Goal: Task Accomplishment & Management: Manage account settings

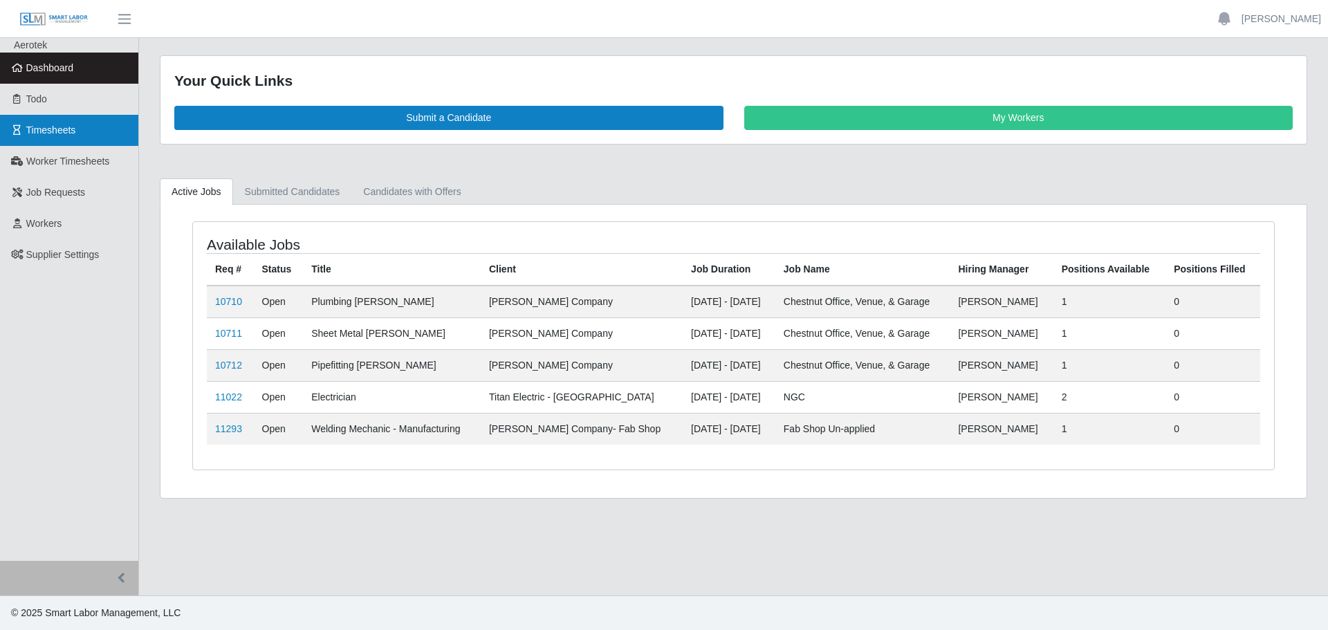
click at [66, 127] on span "Timesheets" at bounding box center [51, 129] width 50 height 11
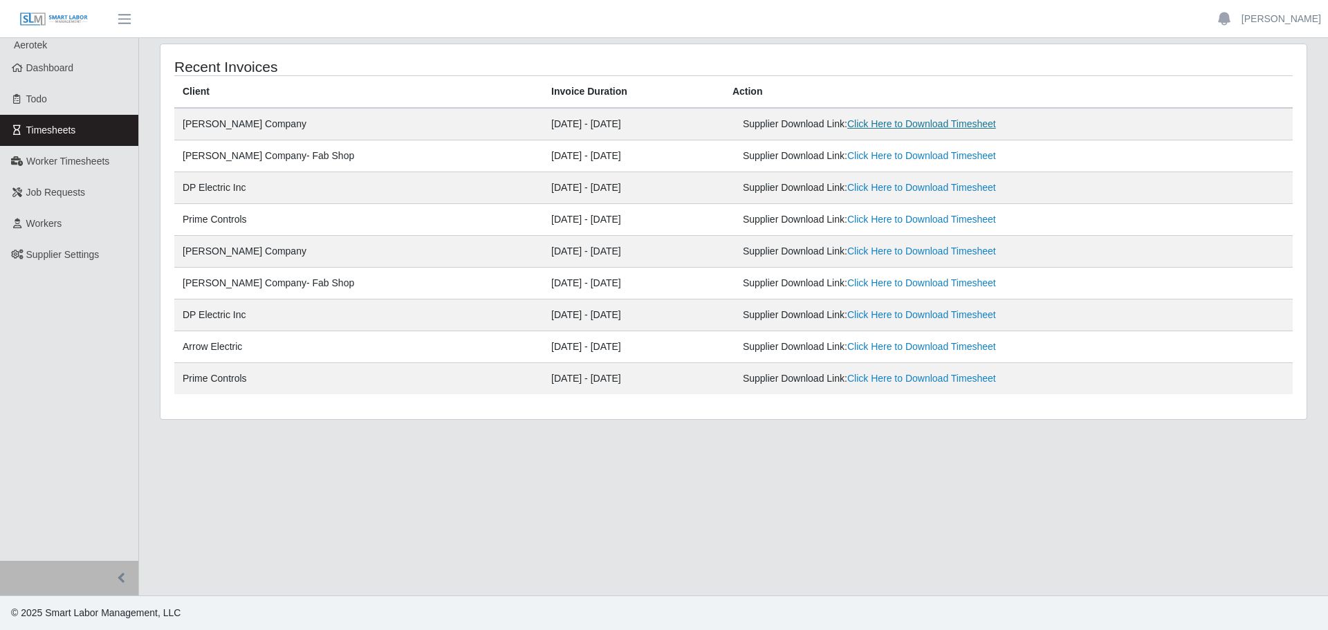
click at [889, 124] on link "Click Here to Download Timesheet" at bounding box center [921, 123] width 149 height 11
click at [885, 126] on link "Click Here to Download Timesheet" at bounding box center [921, 123] width 149 height 11
click at [80, 163] on span "Worker Timesheets" at bounding box center [67, 161] width 83 height 11
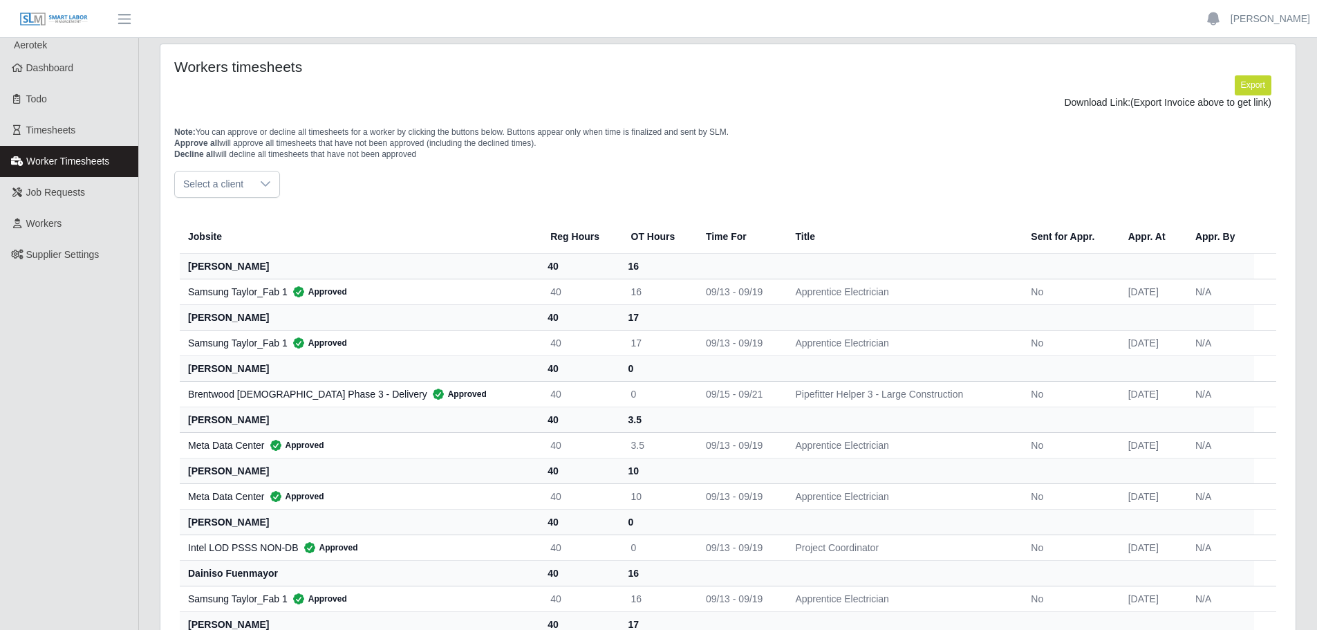
click at [260, 185] on icon at bounding box center [265, 183] width 11 height 11
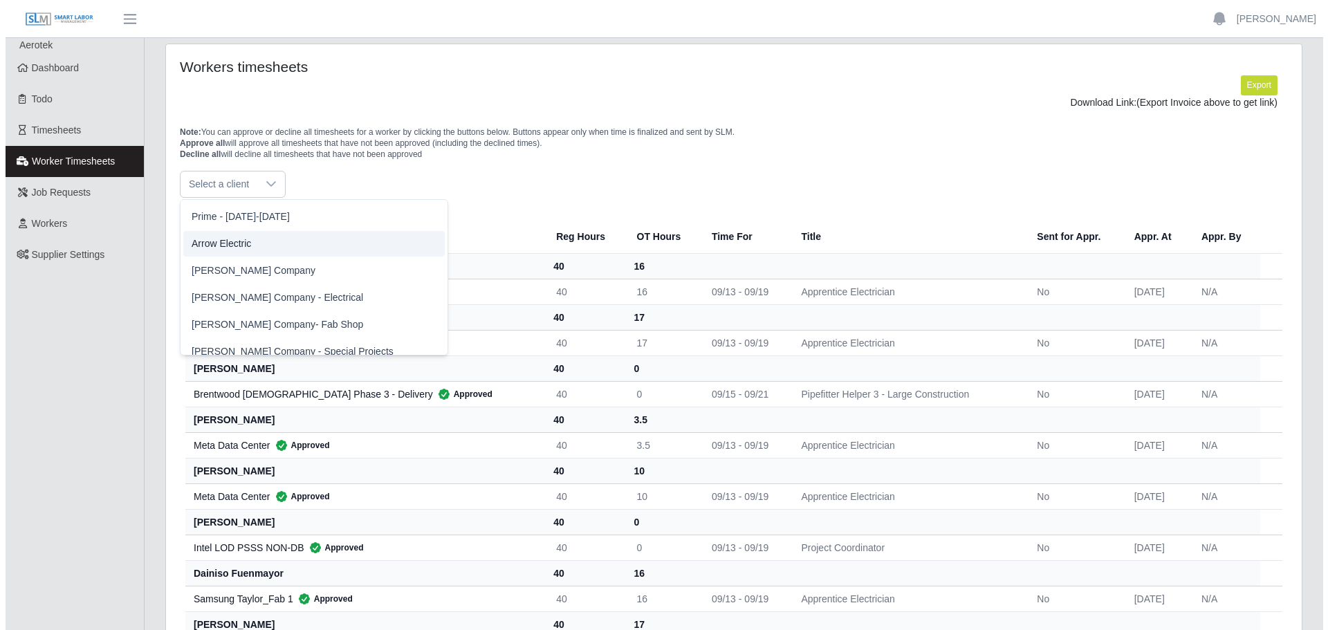
scroll to position [389, 0]
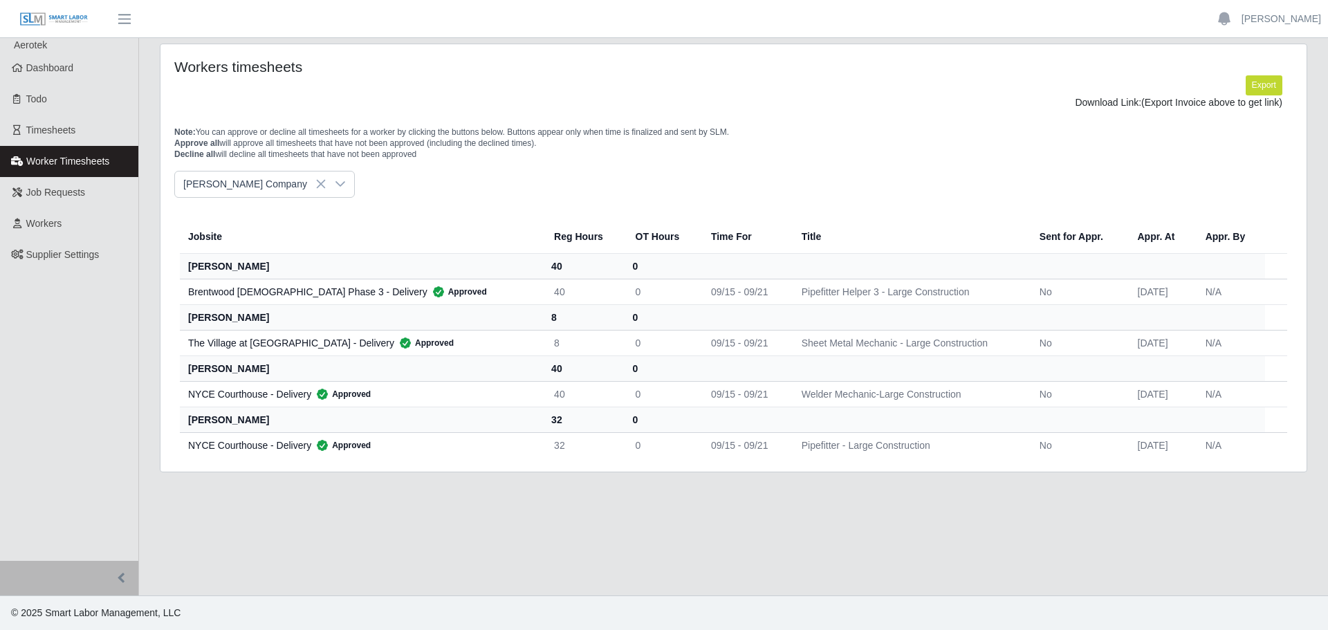
click at [287, 266] on li "[PERSON_NAME] Company" at bounding box center [308, 259] width 261 height 26
click at [68, 229] on link "Workers" at bounding box center [69, 223] width 138 height 31
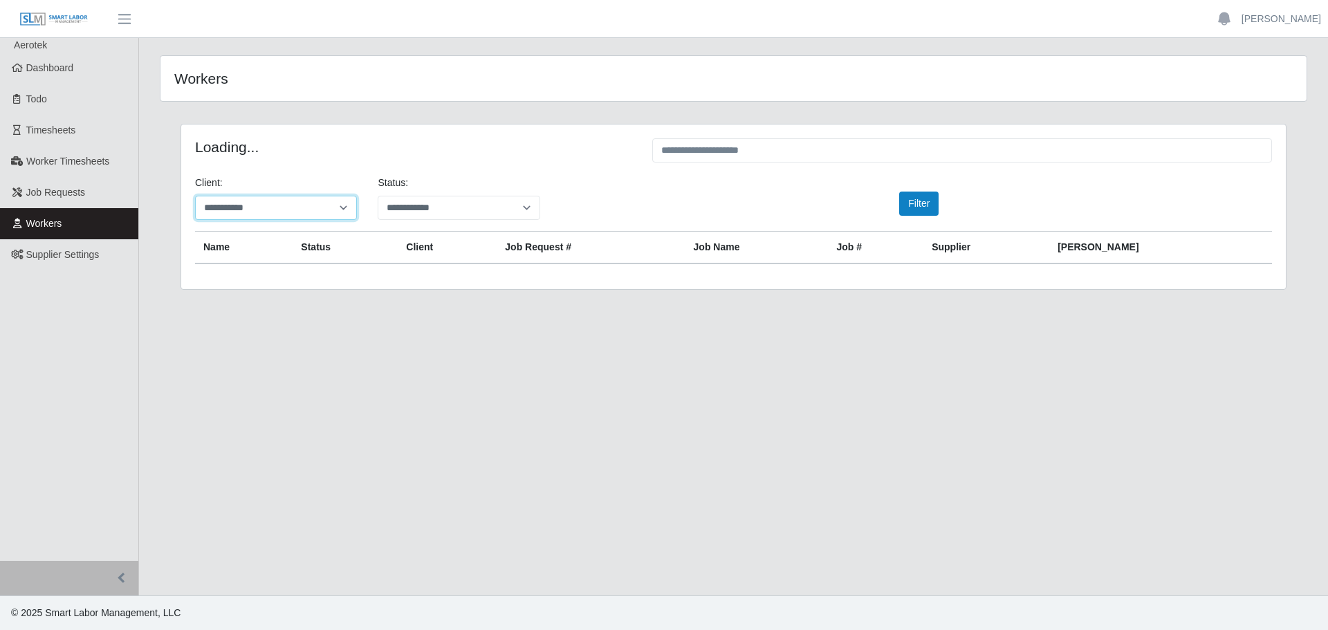
click at [328, 215] on select "**********" at bounding box center [276, 208] width 162 height 24
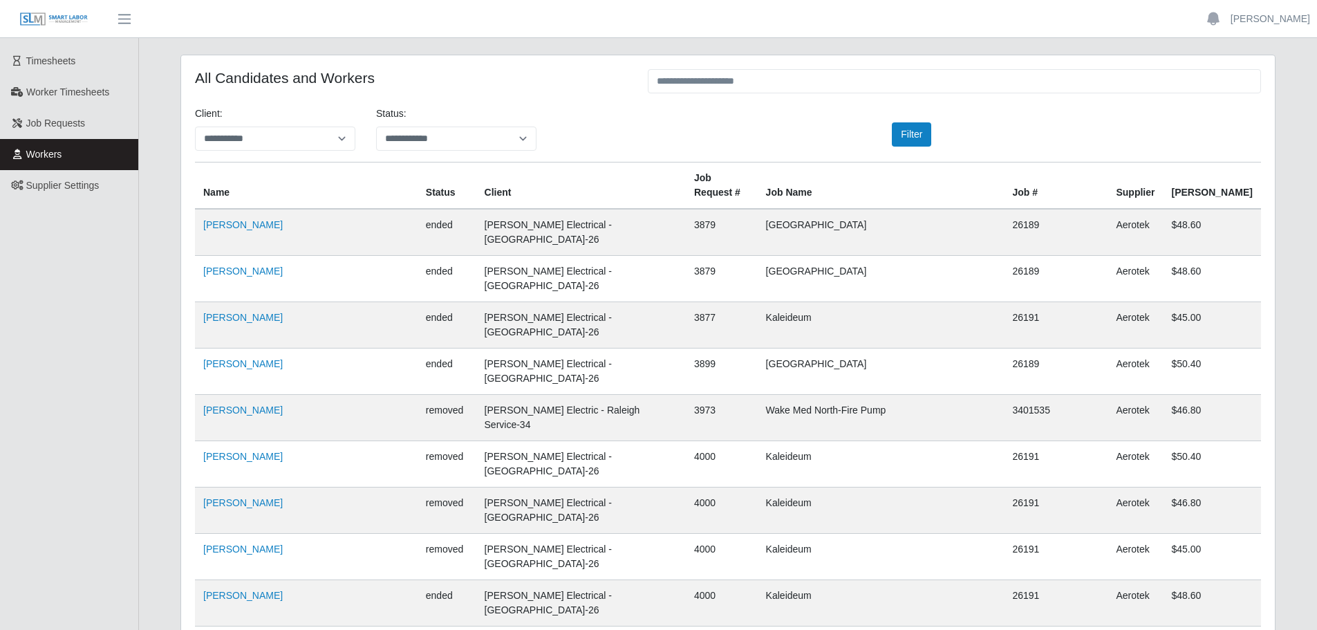
scroll to position [53060, 0]
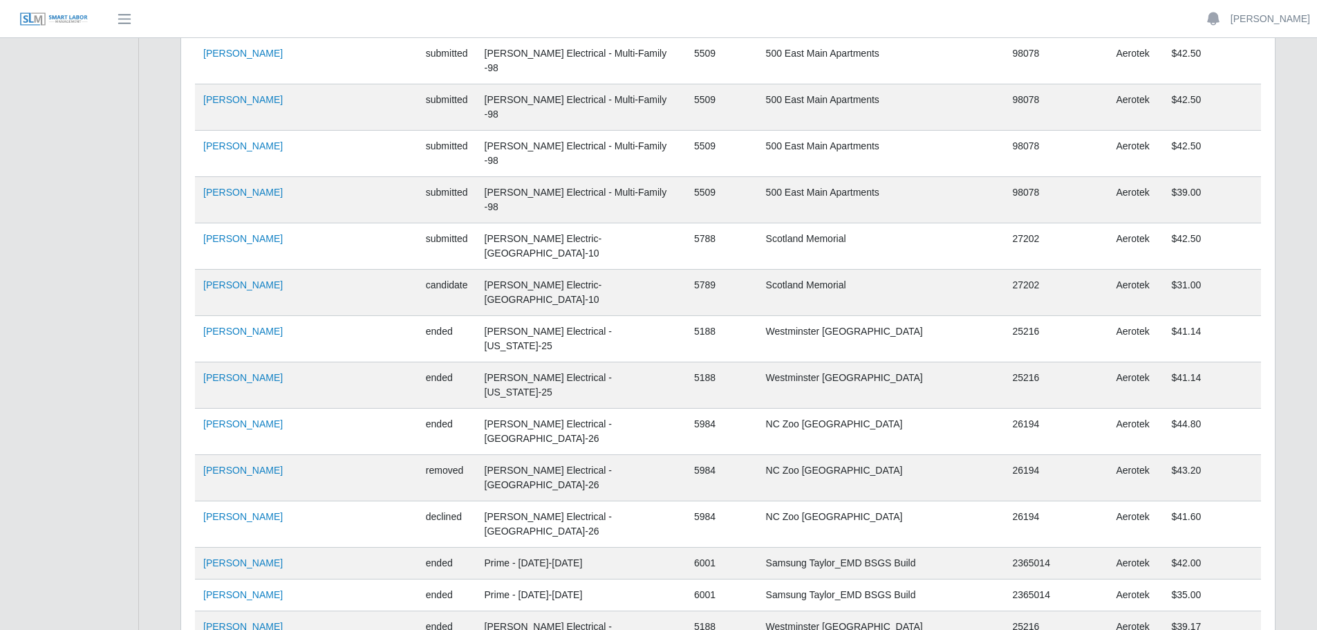
scroll to position [0, 0]
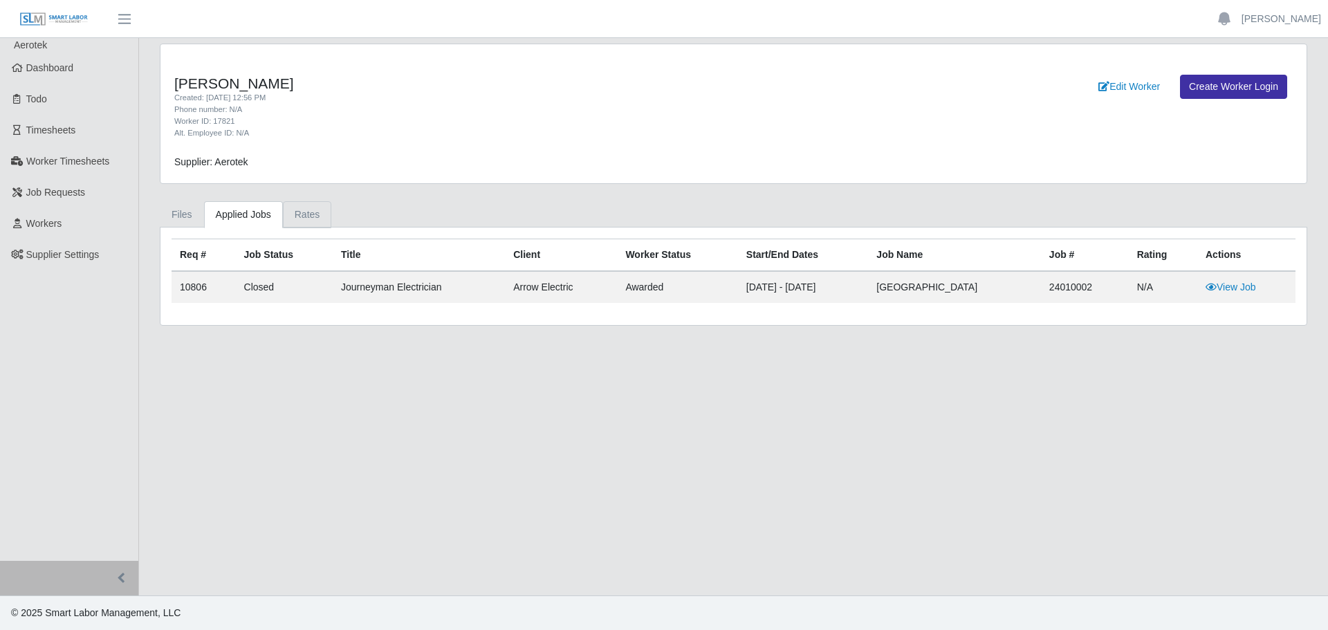
click at [302, 210] on link "Rates" at bounding box center [307, 214] width 49 height 27
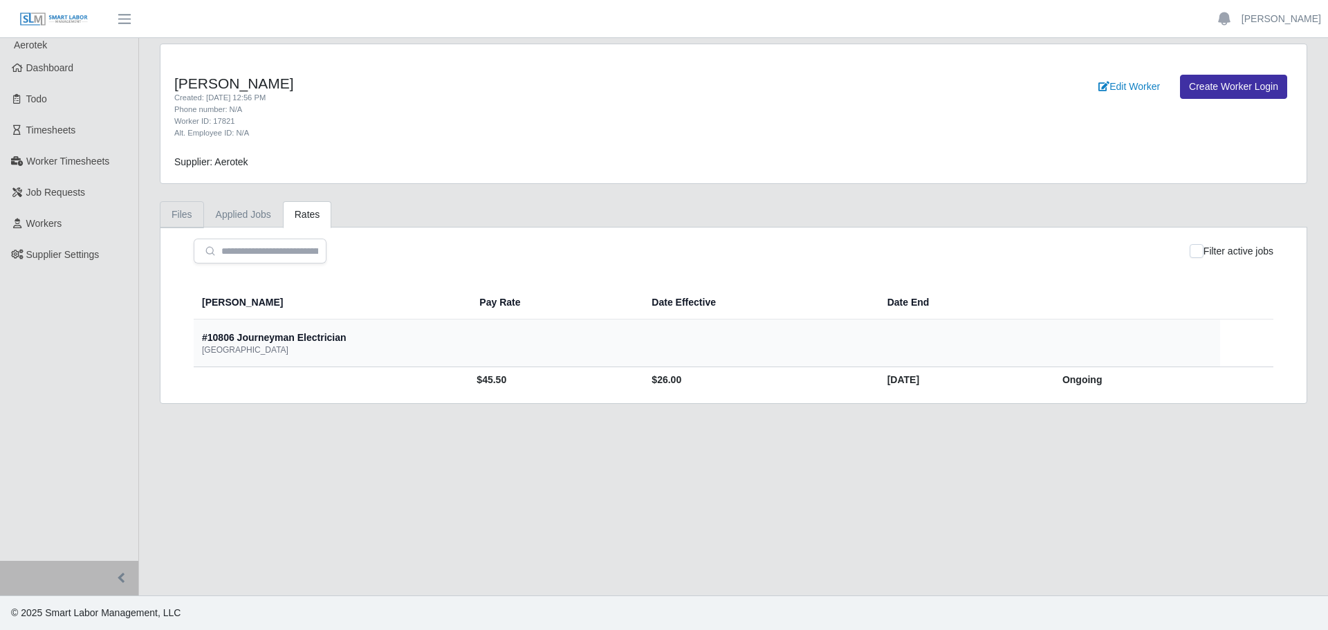
click at [182, 214] on link "Files" at bounding box center [182, 214] width 44 height 27
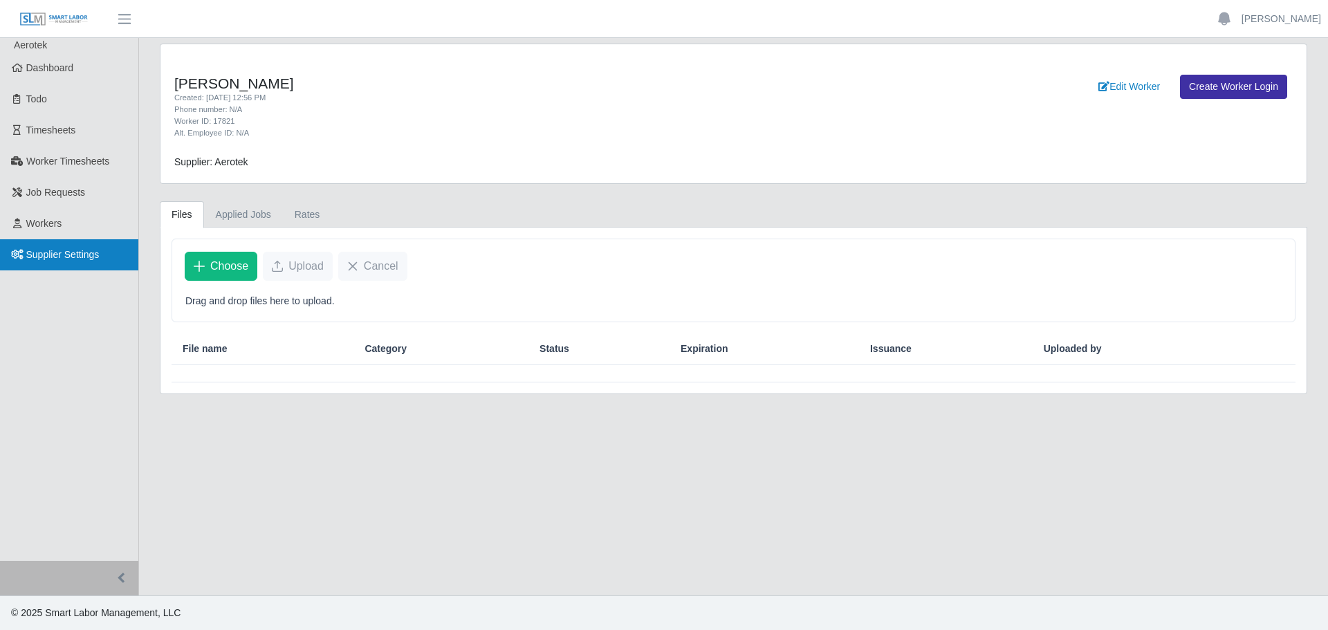
click at [45, 258] on span "Supplier Settings" at bounding box center [62, 254] width 73 height 11
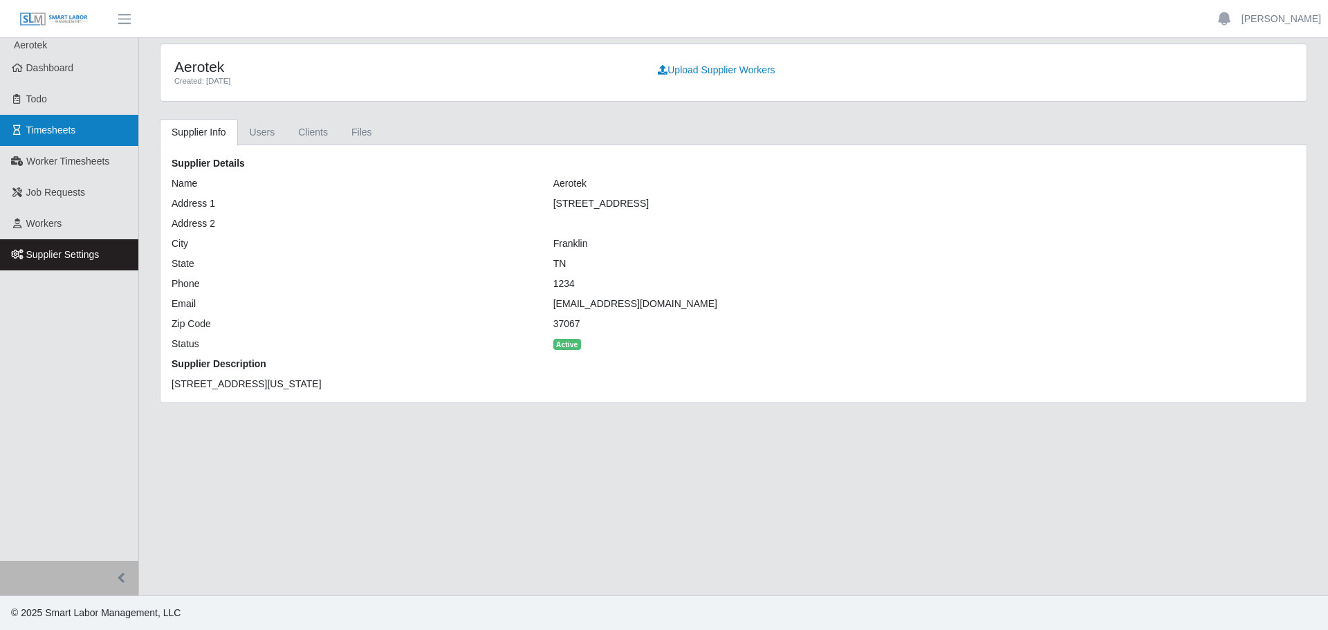
click at [48, 124] on span "Timesheets" at bounding box center [51, 129] width 50 height 11
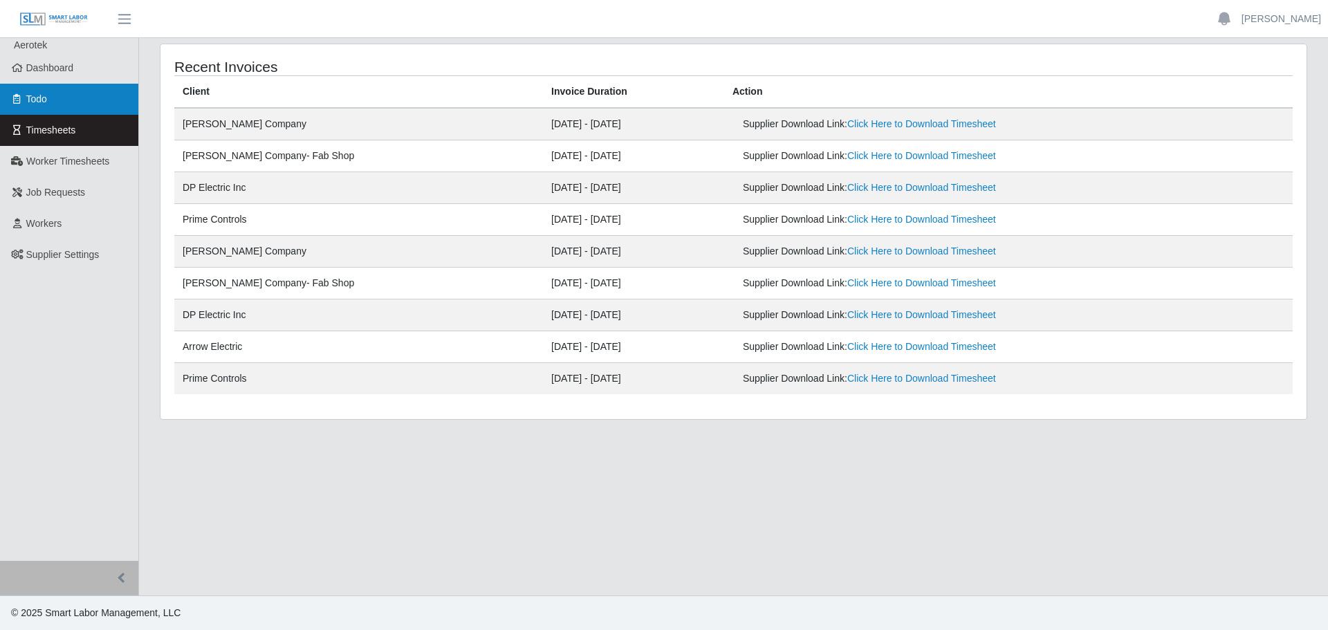
click at [62, 95] on link "Todo" at bounding box center [69, 99] width 138 height 31
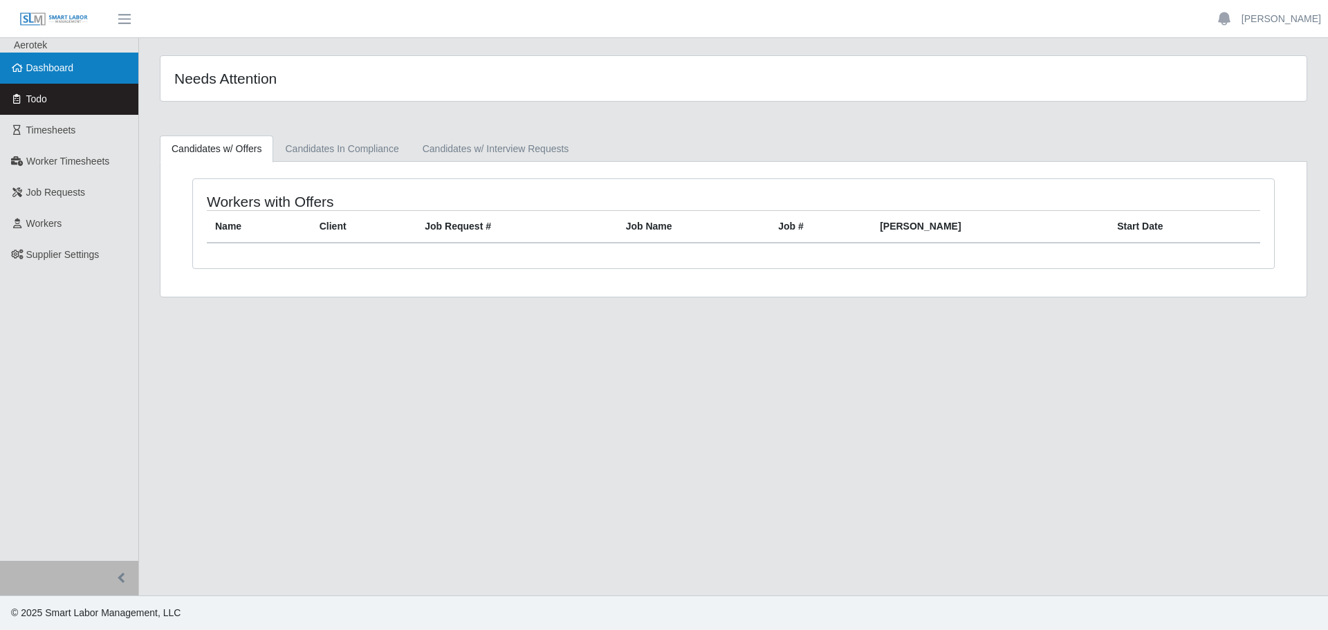
click at [79, 58] on link "Dashboard" at bounding box center [69, 68] width 138 height 31
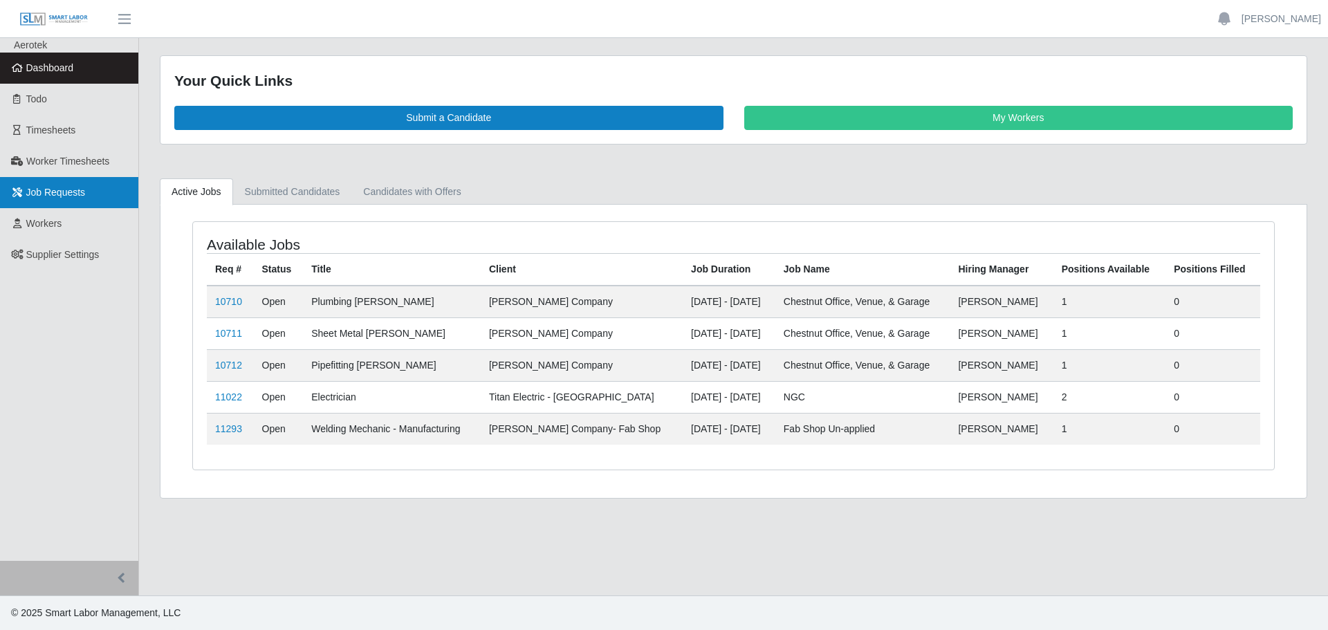
click at [73, 191] on span "Job Requests" at bounding box center [55, 192] width 59 height 11
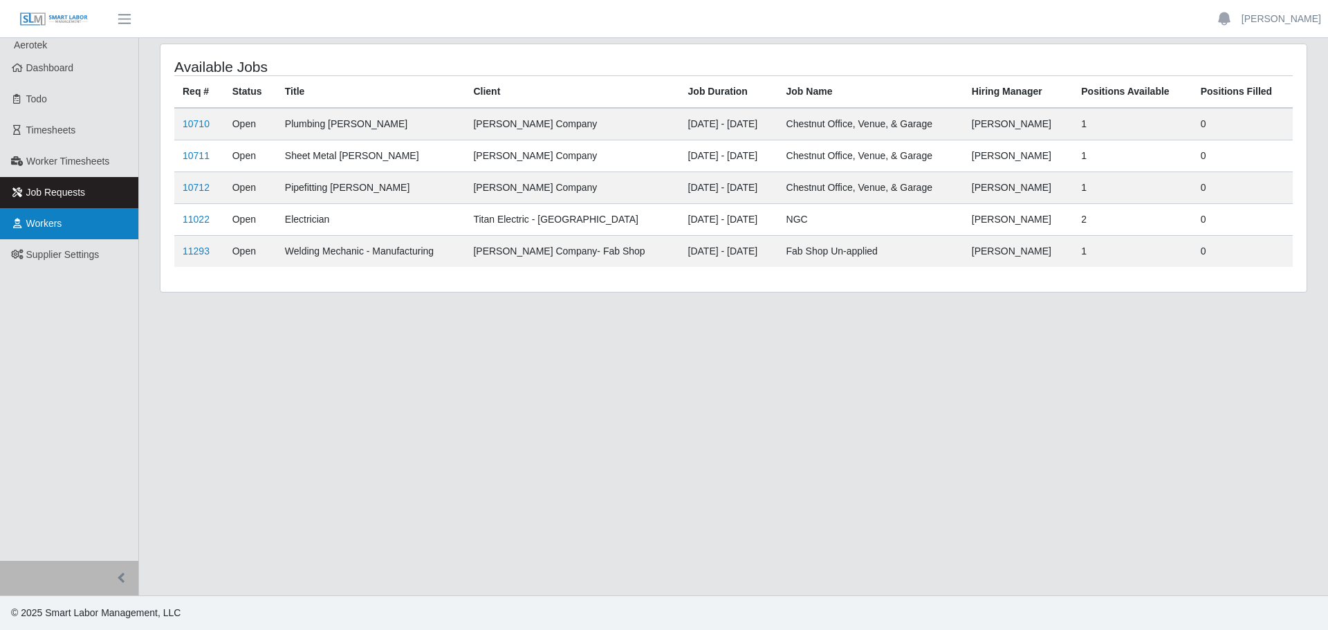
click at [68, 227] on link "Workers" at bounding box center [69, 223] width 138 height 31
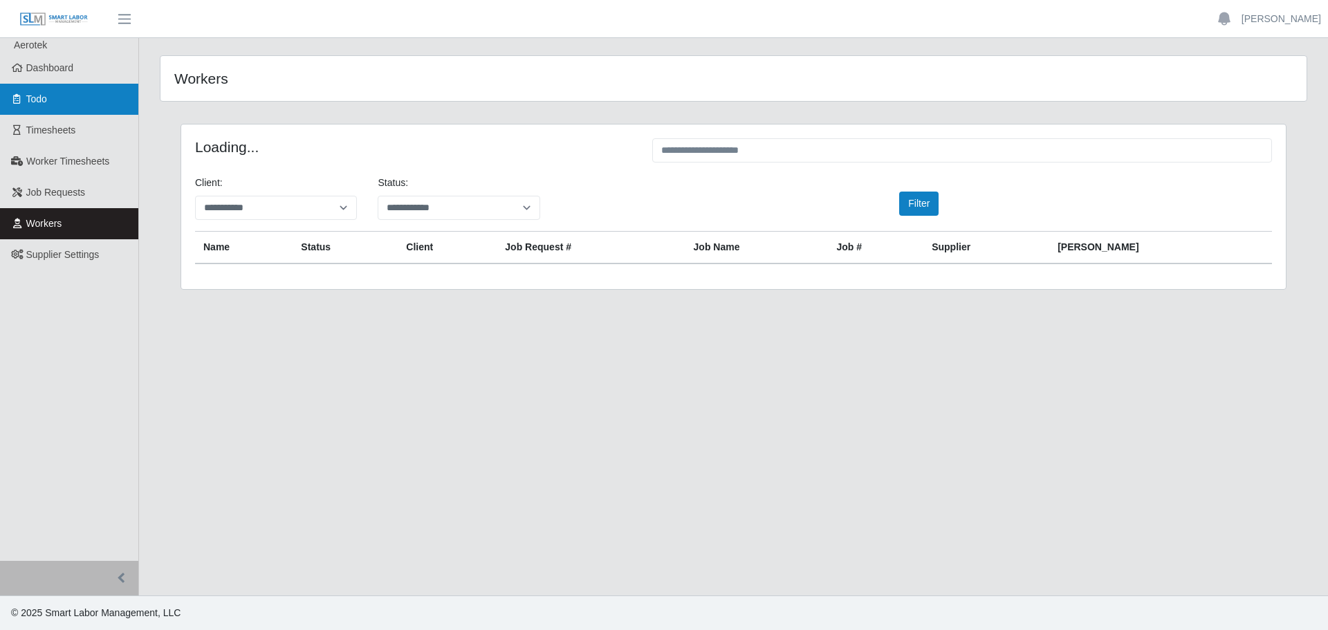
click at [59, 97] on link "Todo" at bounding box center [69, 99] width 138 height 31
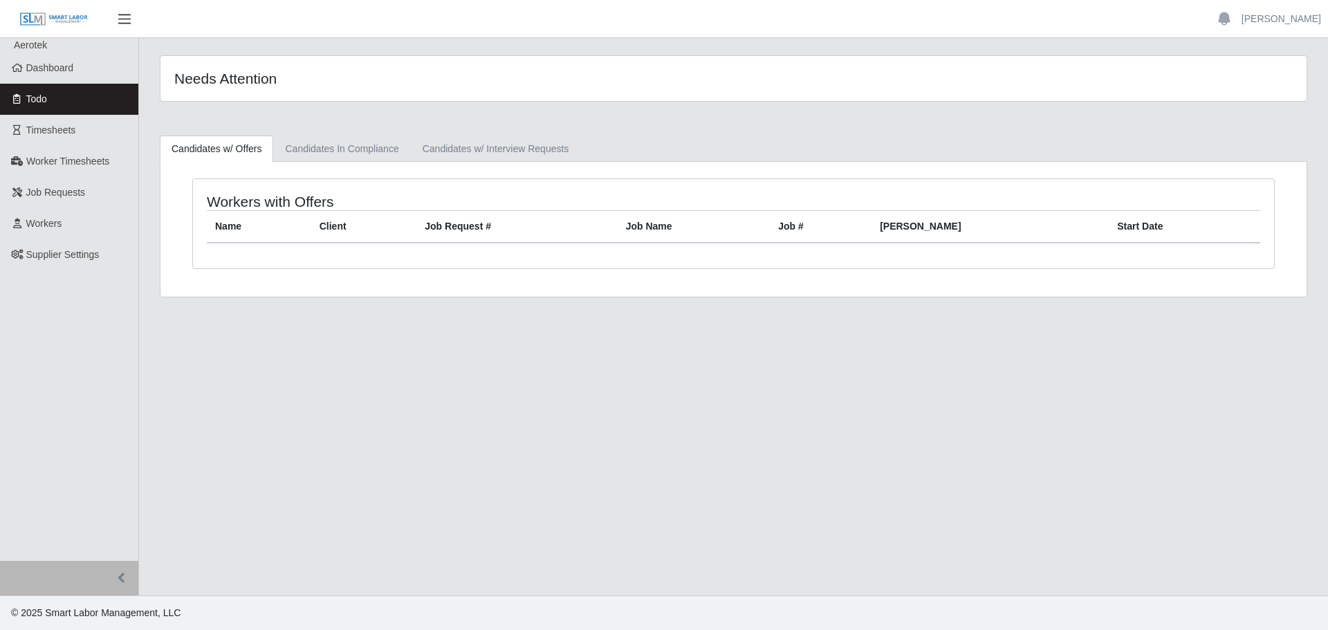
click at [129, 19] on span "button" at bounding box center [124, 19] width 18 height 16
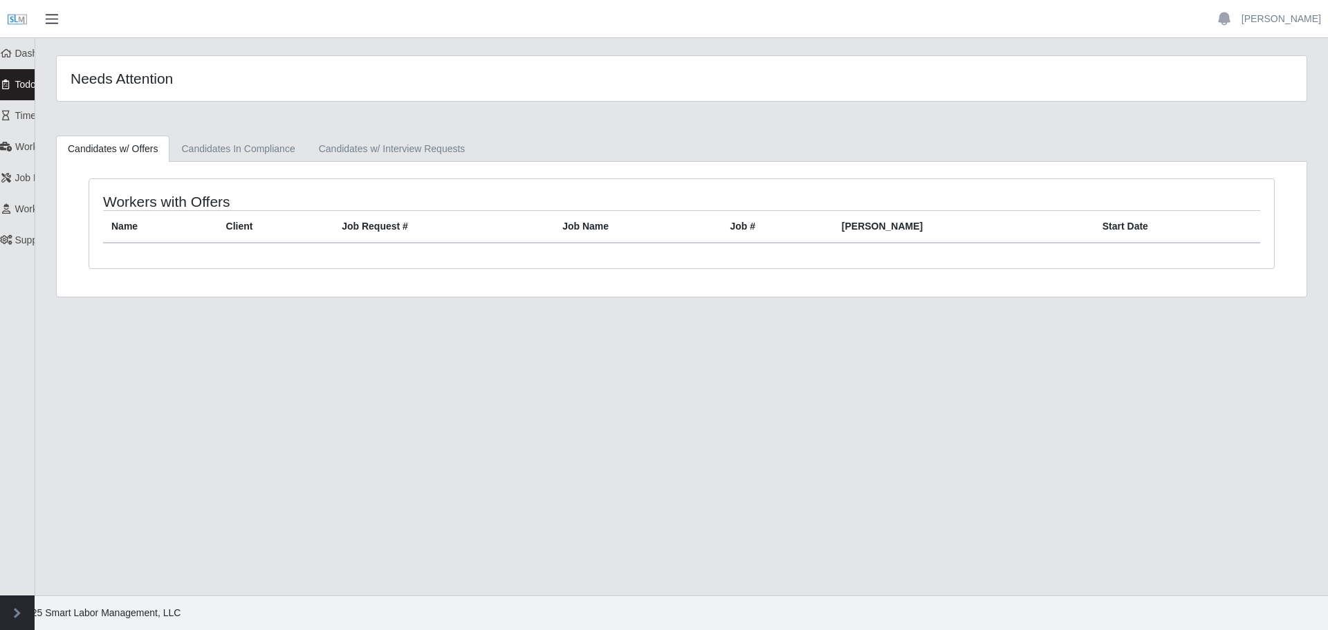
click at [65, 26] on button "button" at bounding box center [52, 19] width 35 height 23
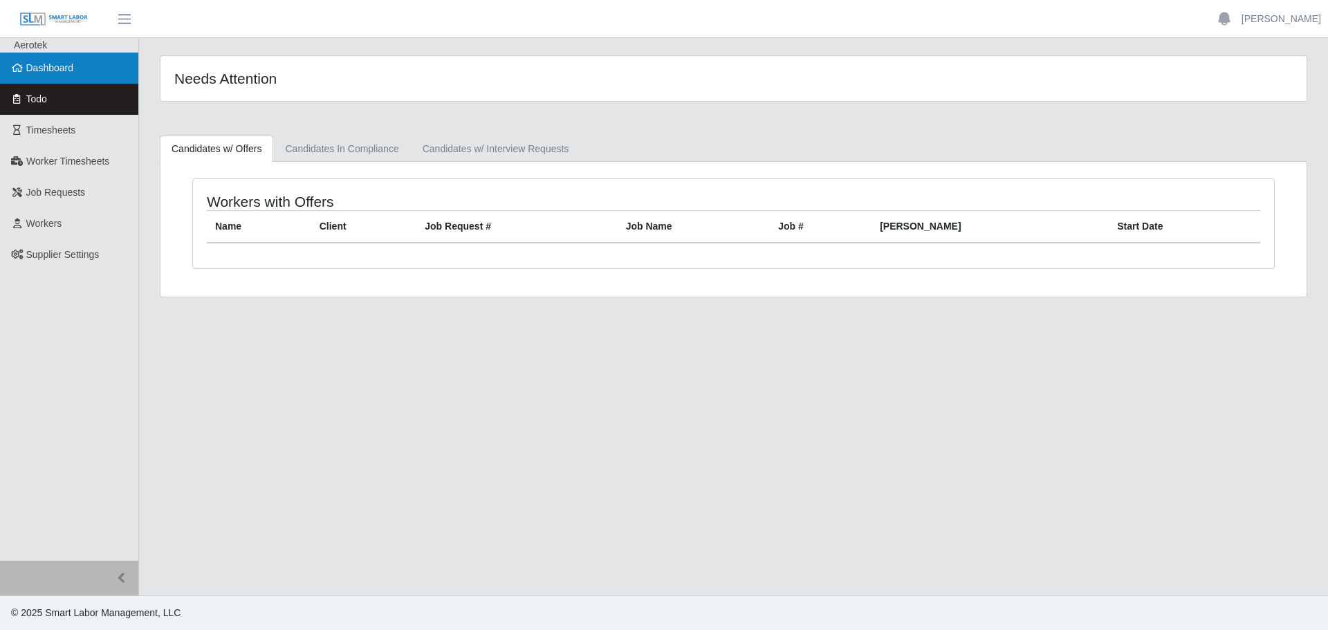
click at [66, 64] on span "Dashboard" at bounding box center [50, 67] width 48 height 11
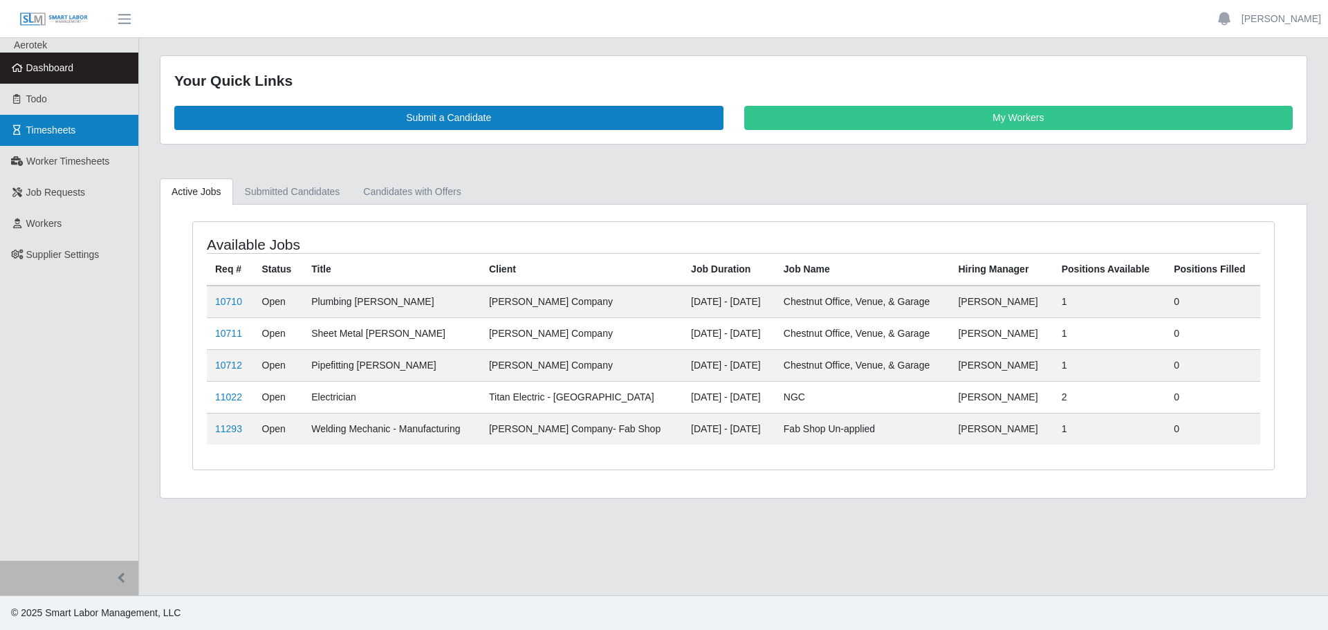
click at [62, 132] on span "Timesheets" at bounding box center [51, 129] width 50 height 11
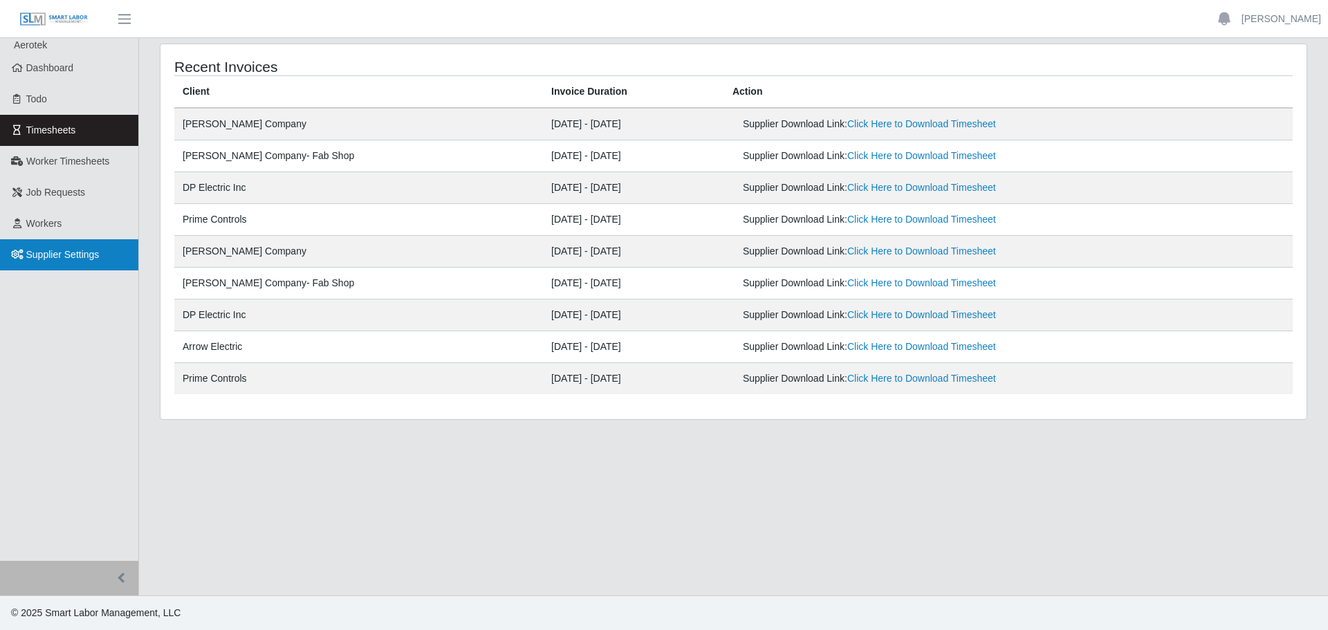
click at [75, 252] on span "Supplier Settings" at bounding box center [62, 254] width 73 height 11
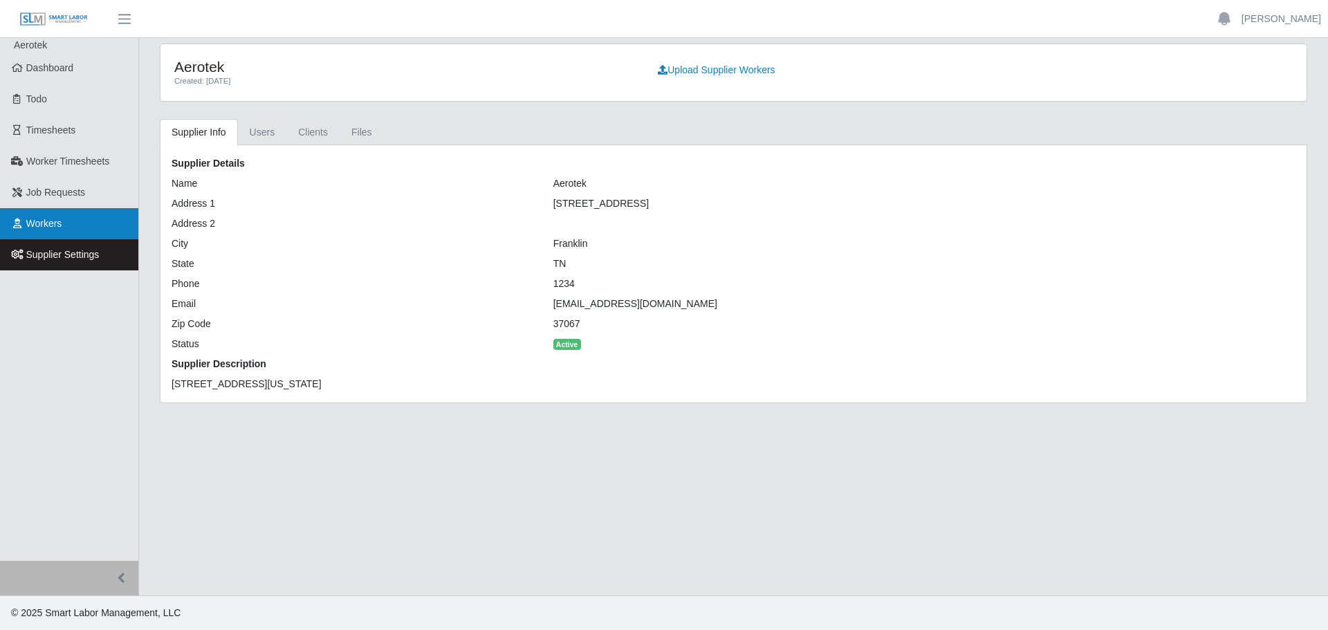
click at [75, 212] on link "Workers" at bounding box center [69, 223] width 138 height 31
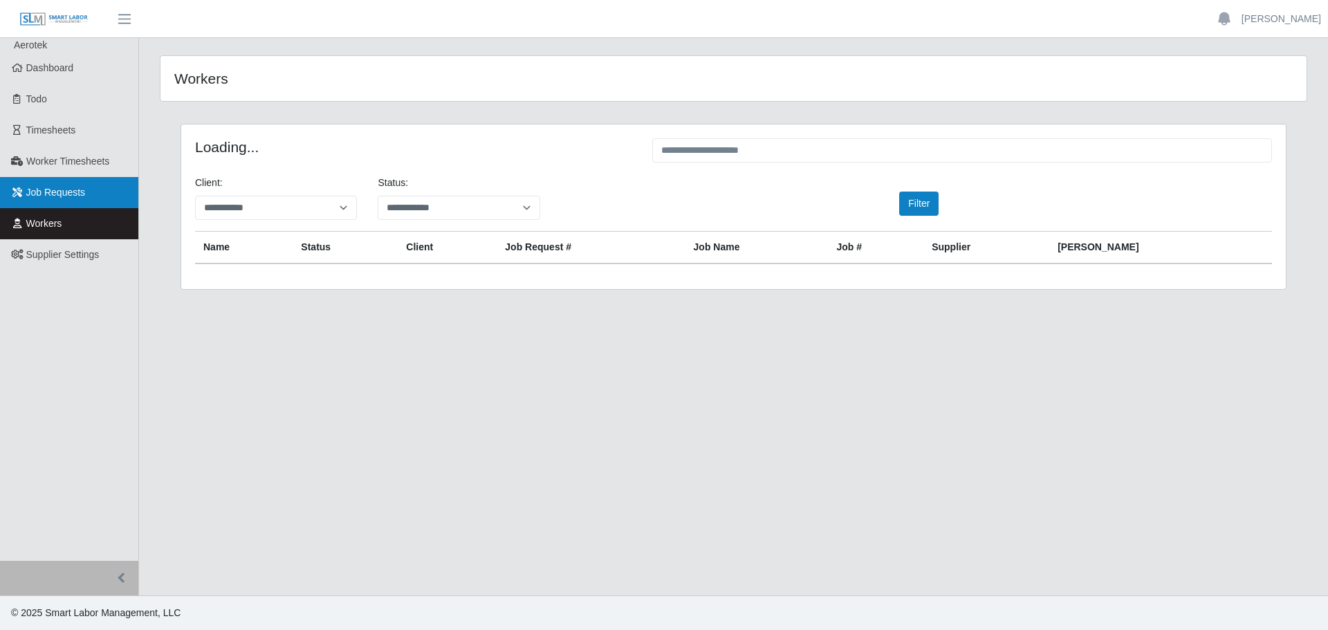
click at [76, 195] on span "Job Requests" at bounding box center [55, 192] width 59 height 11
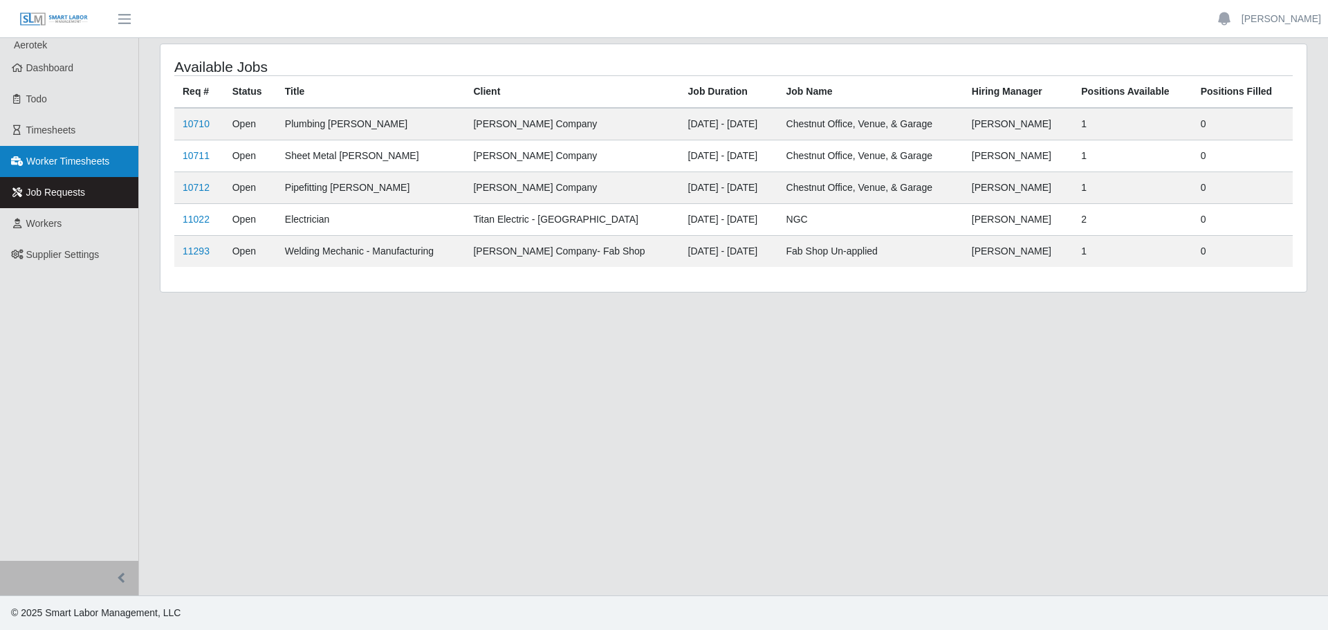
click at [81, 152] on link "Worker Timesheets" at bounding box center [69, 161] width 138 height 31
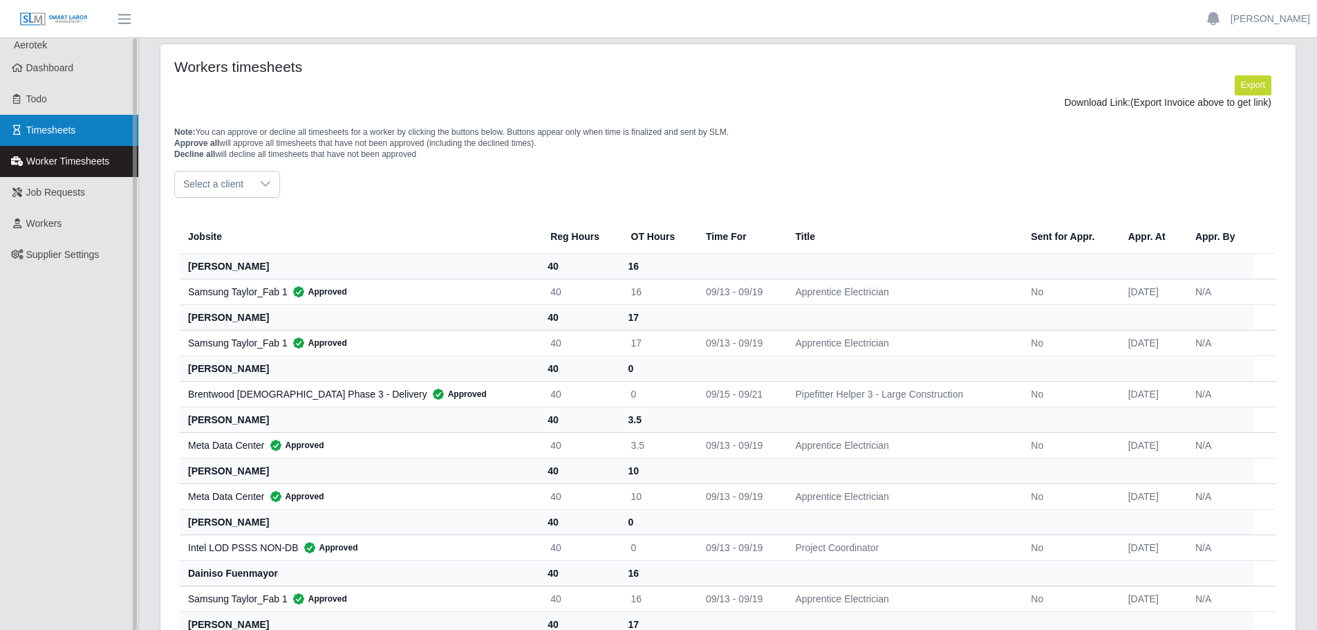
drag, startPoint x: 74, startPoint y: 122, endPoint x: 100, endPoint y: 124, distance: 25.7
click at [74, 122] on link "Timesheets" at bounding box center [69, 130] width 138 height 31
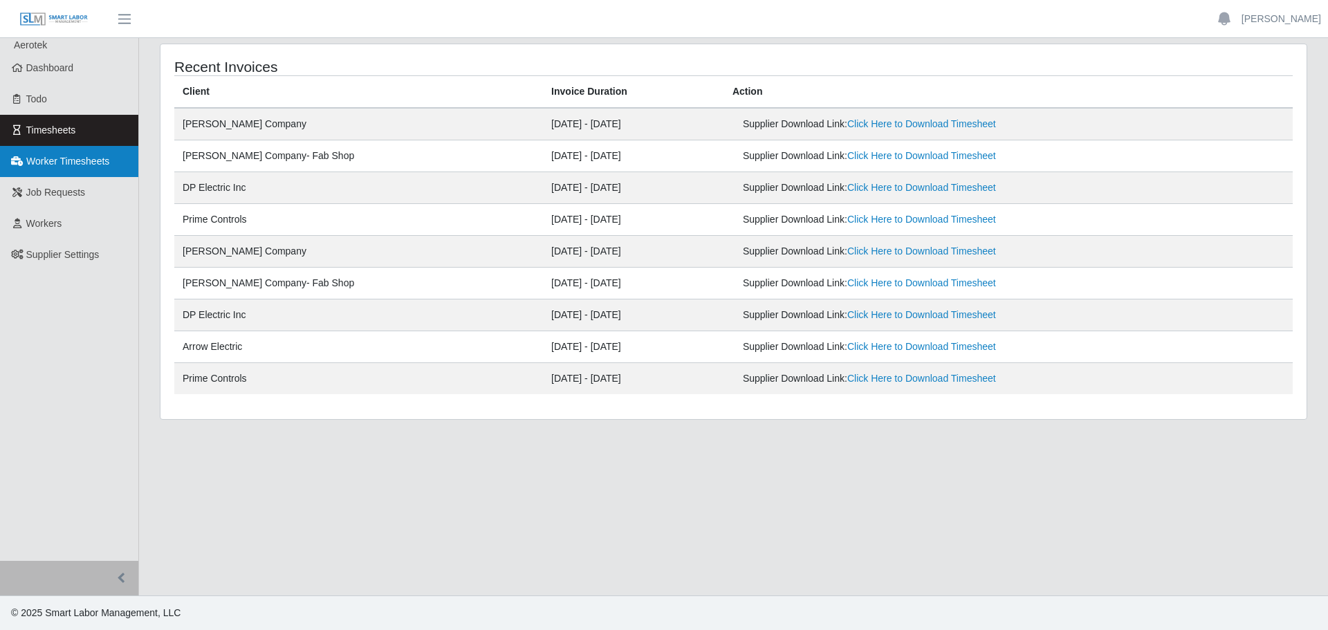
click at [86, 164] on span "Worker Timesheets" at bounding box center [67, 161] width 83 height 11
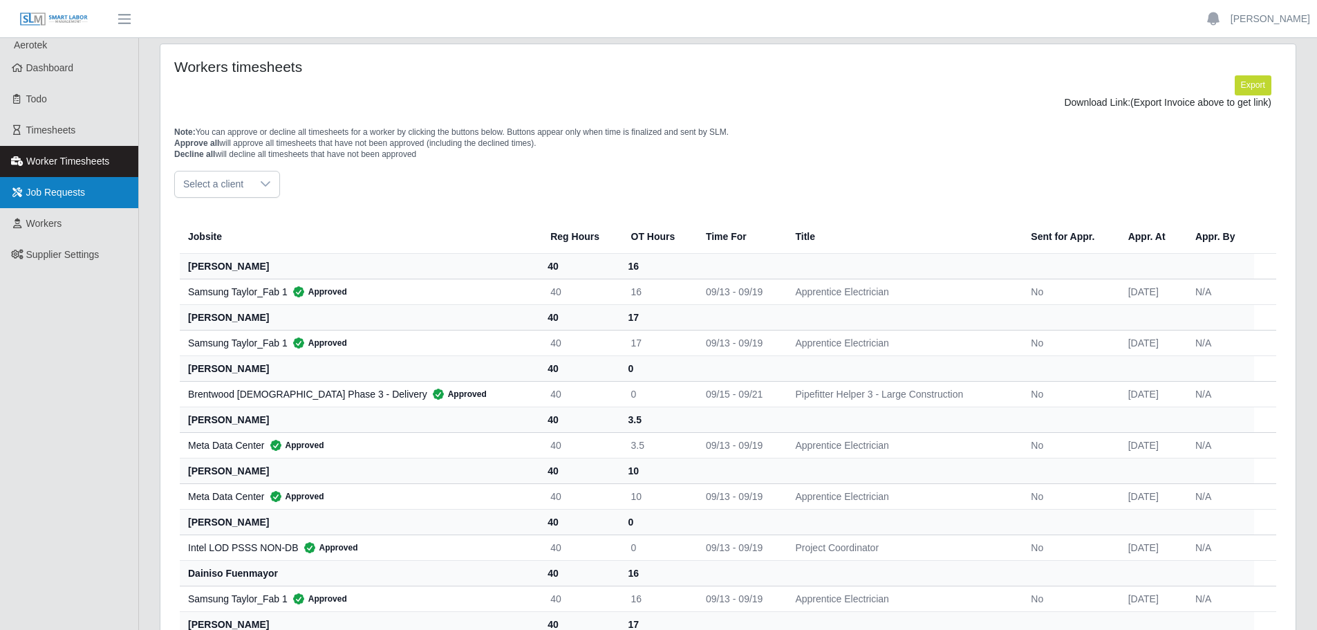
click at [73, 196] on span "Job Requests" at bounding box center [55, 192] width 59 height 11
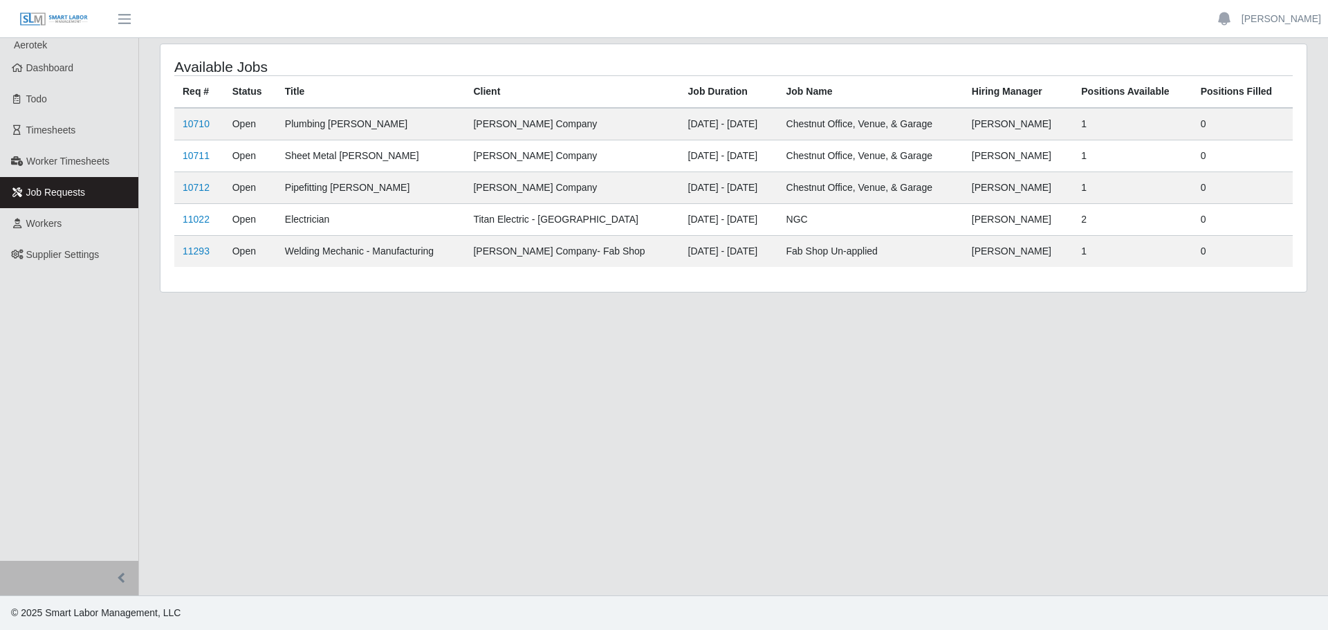
click at [73, 223] on link "Workers" at bounding box center [69, 223] width 138 height 31
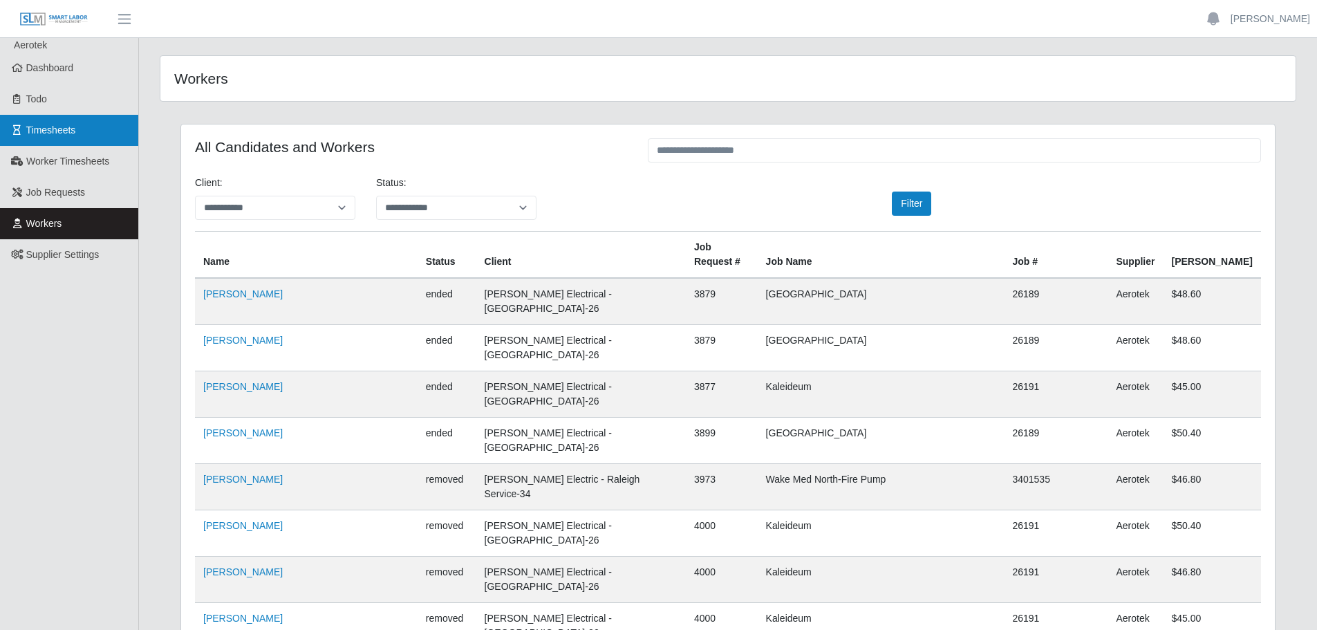
click at [56, 131] on span "Timesheets" at bounding box center [51, 129] width 50 height 11
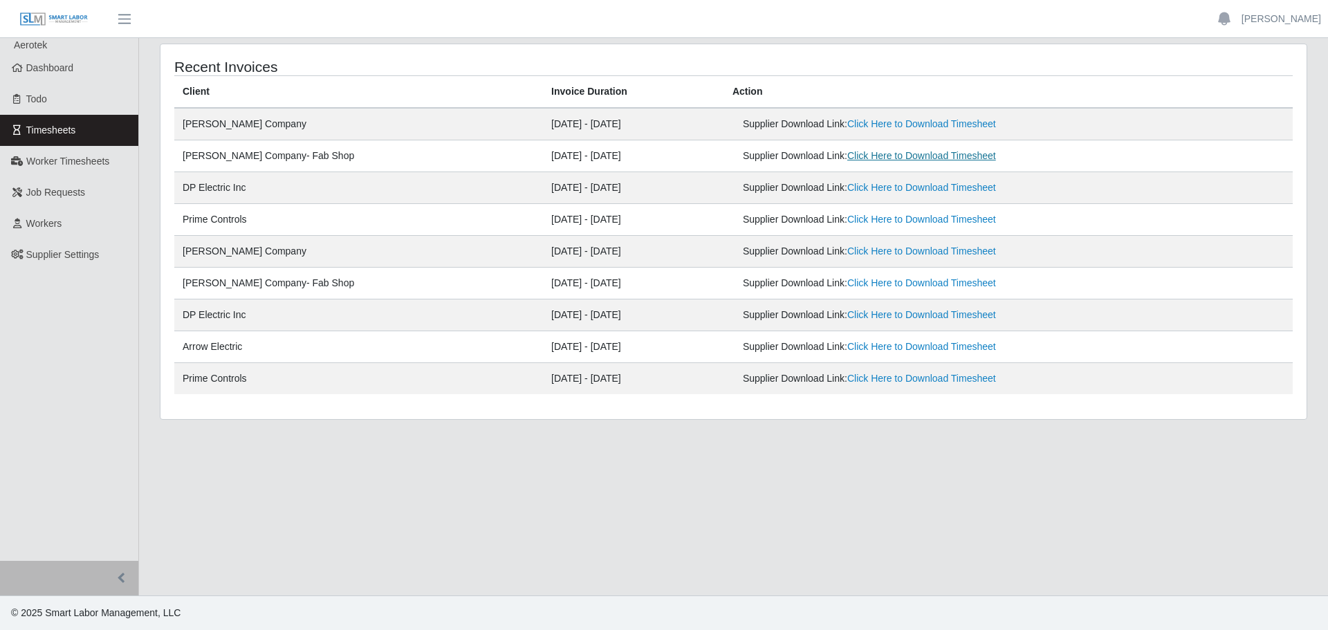
click at [883, 153] on link "Click Here to Download Timesheet" at bounding box center [921, 155] width 149 height 11
click at [909, 191] on link "Click Here to Download Timesheet" at bounding box center [921, 187] width 149 height 11
click at [847, 254] on link "Click Here to Download Timesheet" at bounding box center [921, 251] width 149 height 11
click at [847, 284] on link "Click Here to Download Timesheet" at bounding box center [921, 282] width 149 height 11
click at [847, 347] on link "Click Here to Download Timesheet" at bounding box center [921, 346] width 149 height 11
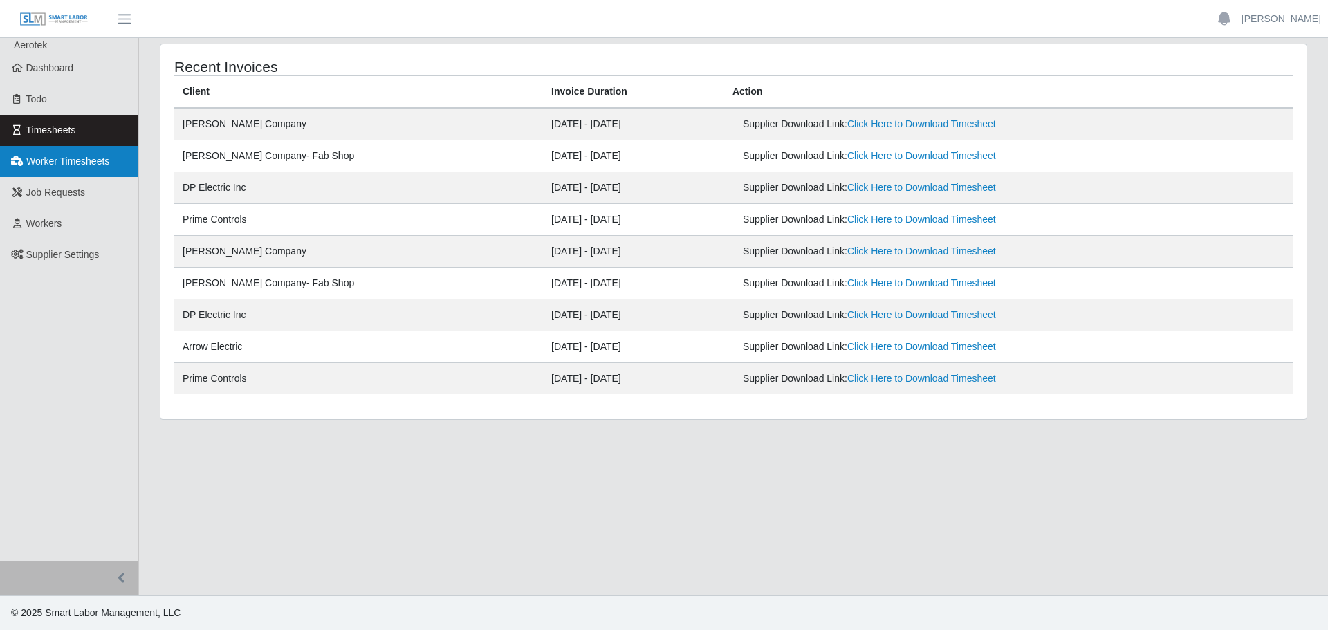
click at [81, 164] on span "Worker Timesheets" at bounding box center [67, 161] width 83 height 11
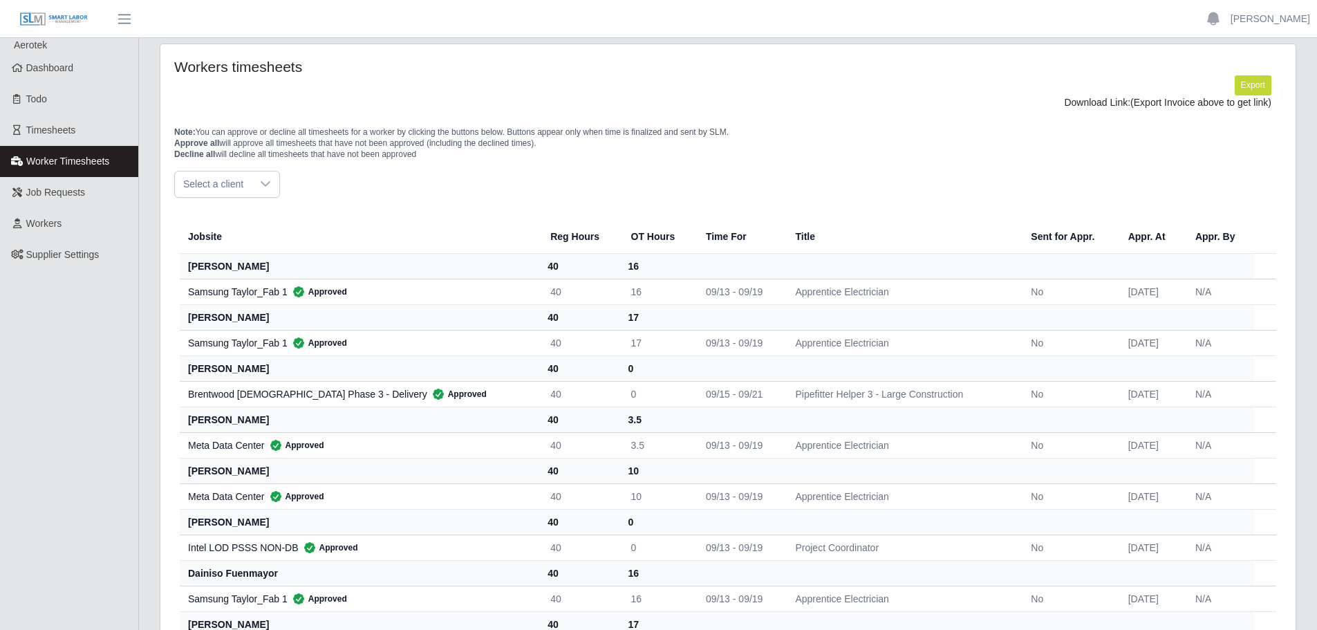
click at [243, 181] on span "Select a client" at bounding box center [213, 185] width 77 height 26
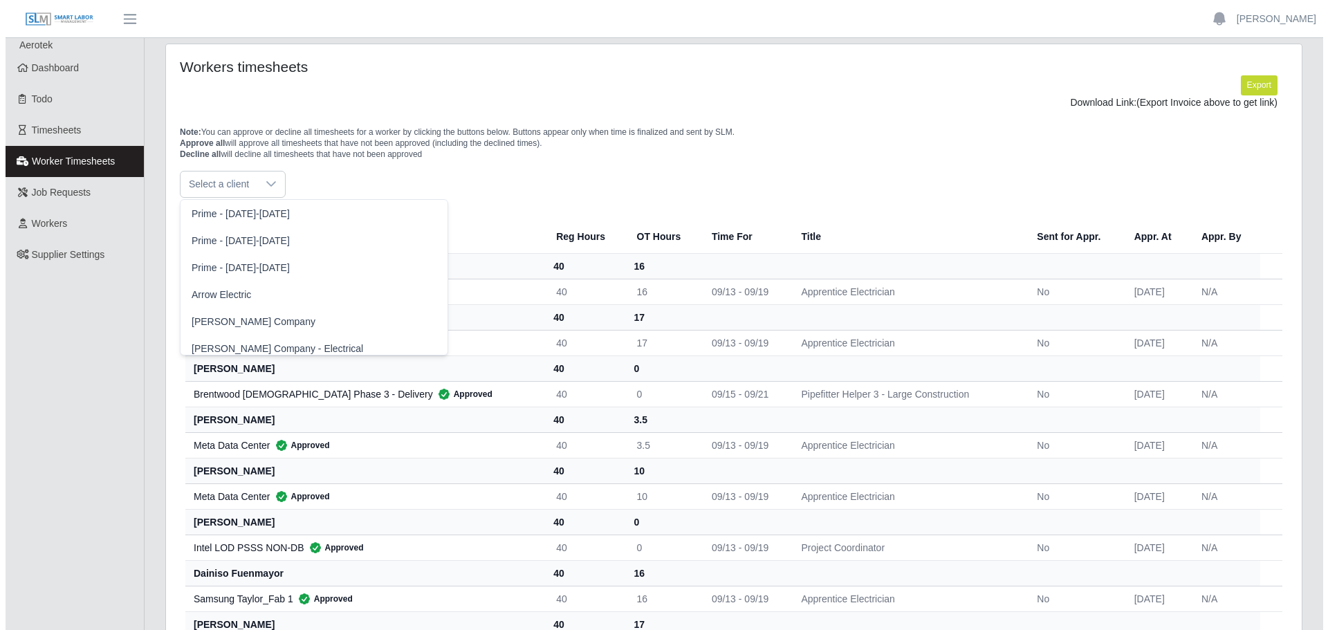
scroll to position [389, 0]
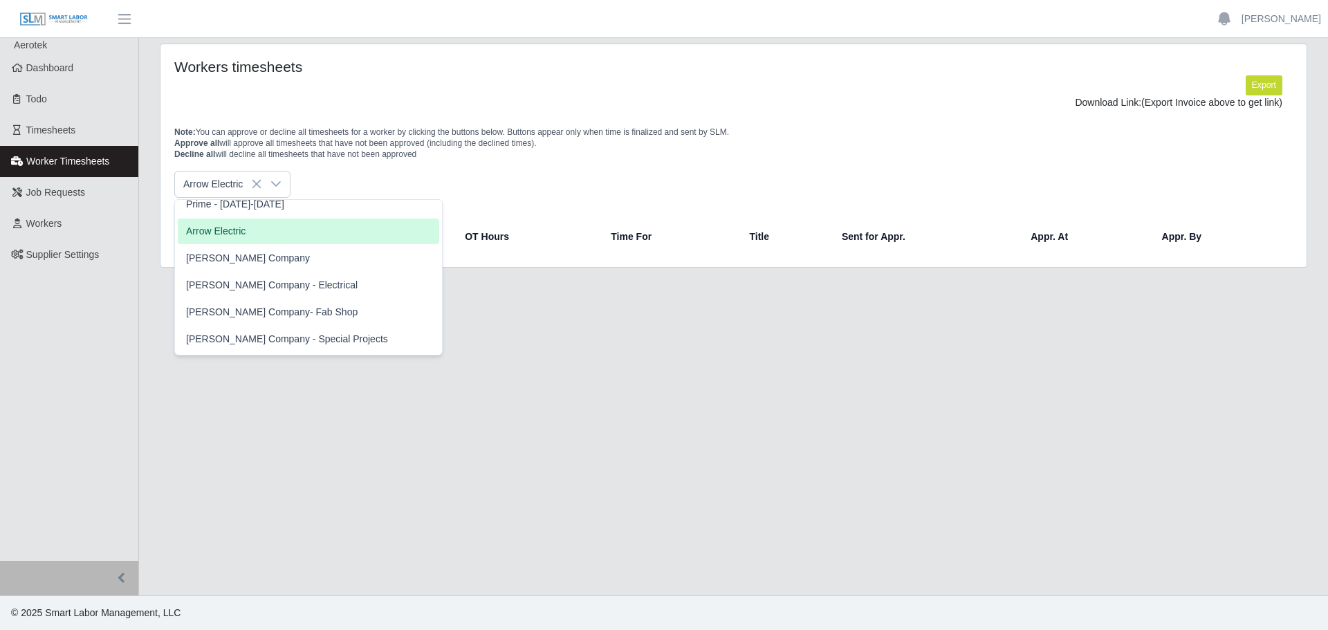
click at [210, 232] on span "Arrow Electric" at bounding box center [215, 231] width 59 height 15
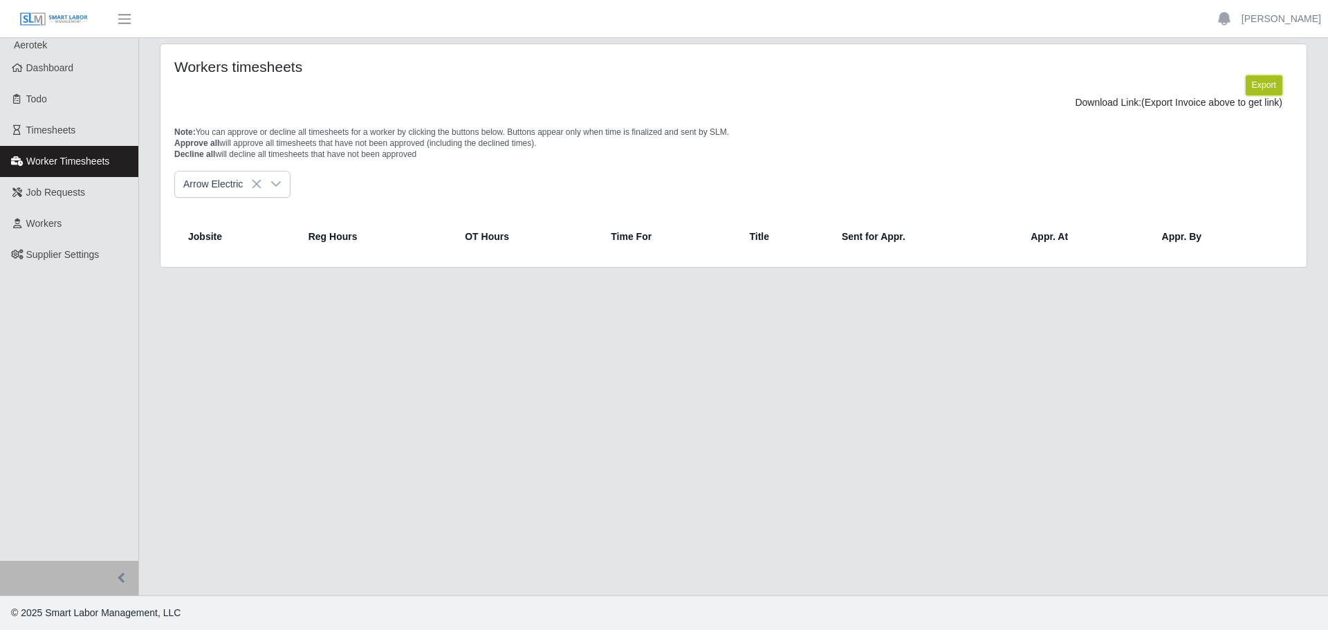
click at [1250, 87] on button "Export" at bounding box center [1264, 84] width 37 height 19
click at [1180, 108] on link "https://sm-slm-prod.s3.amazonaws.com/documents/supplier/66/Supplier%20Worker%20…" at bounding box center [1231, 102] width 102 height 11
click at [55, 229] on span "Workers" at bounding box center [44, 223] width 36 height 11
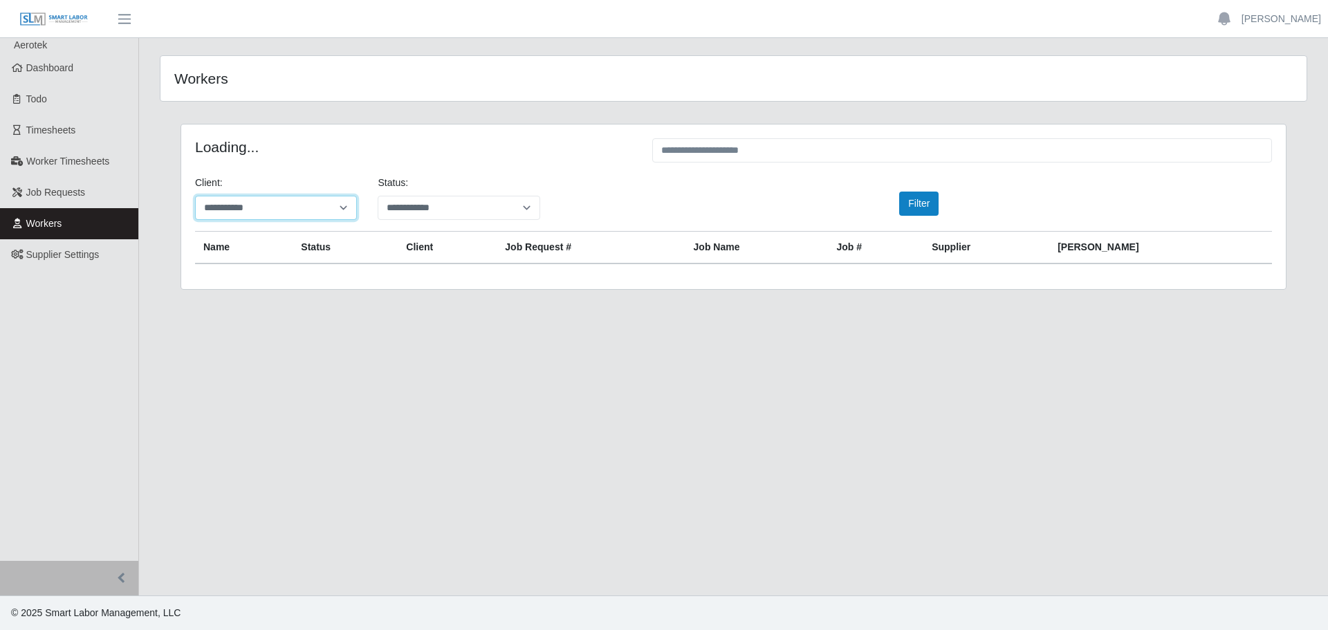
click at [298, 212] on select "**********" at bounding box center [276, 208] width 162 height 24
click at [392, 210] on select "**********" at bounding box center [459, 208] width 162 height 24
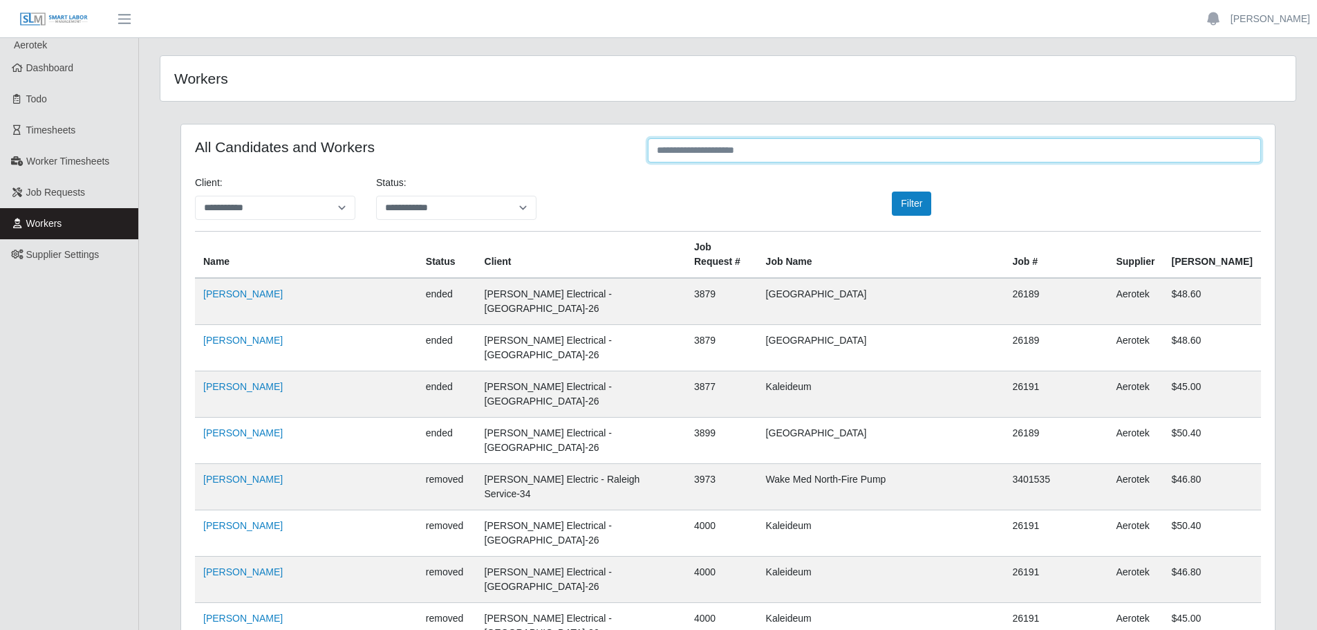
click at [681, 151] on input "text" at bounding box center [954, 150] width 613 height 24
type input "****"
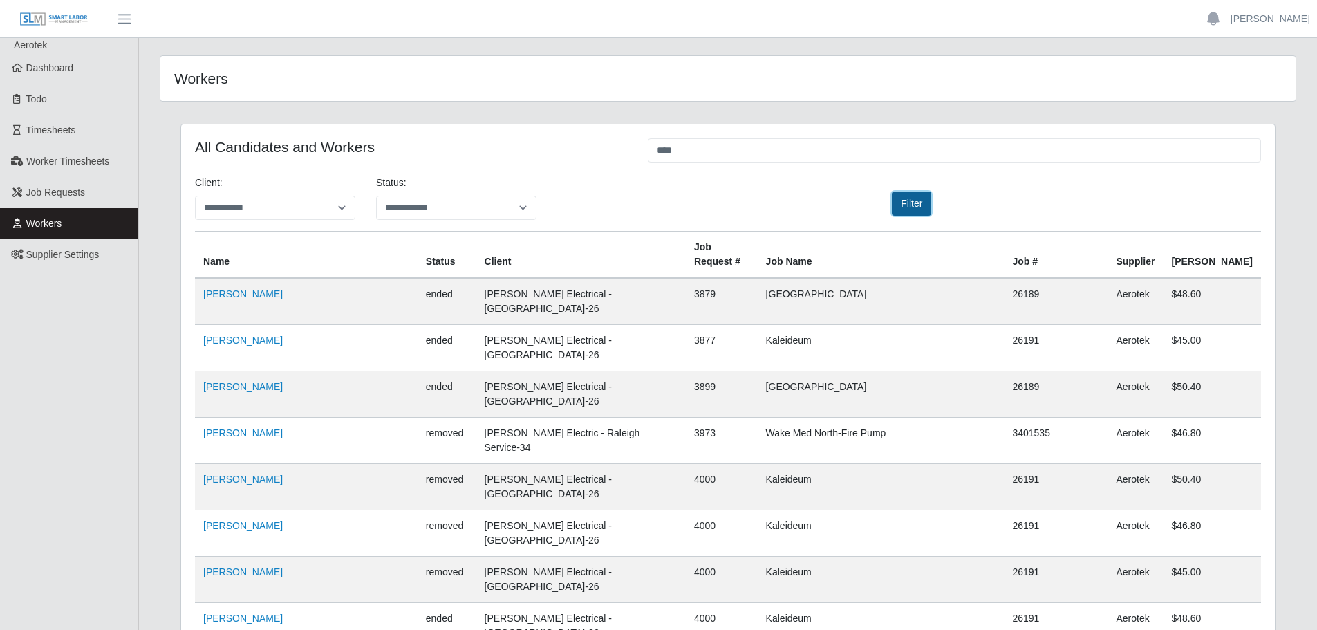
click at [909, 203] on button "Filter" at bounding box center [911, 204] width 39 height 24
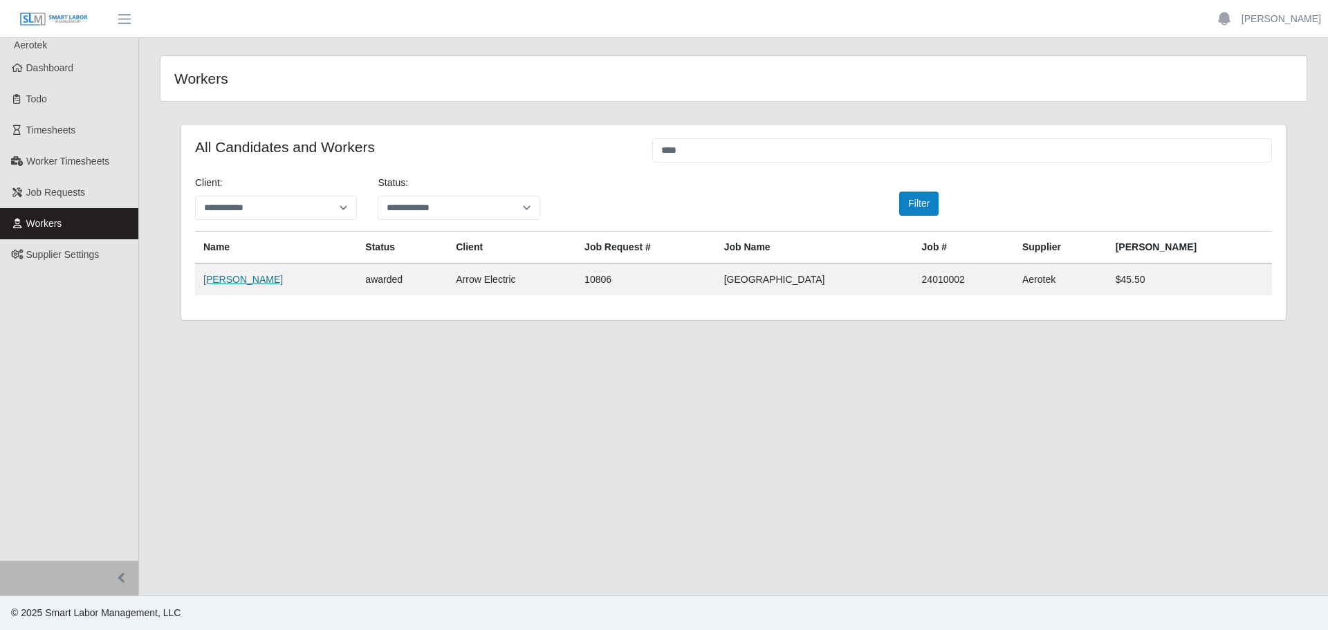
click at [266, 281] on link "[PERSON_NAME]" at bounding box center [243, 279] width 80 height 11
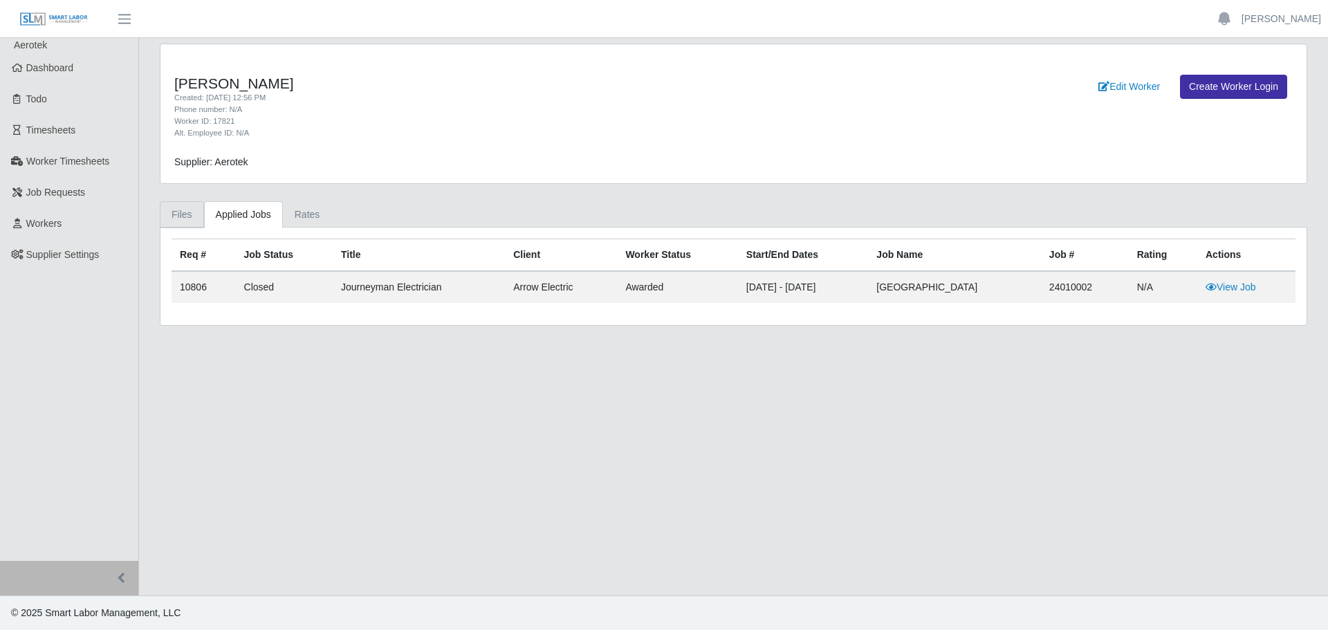
click at [187, 218] on link "Files" at bounding box center [182, 214] width 44 height 27
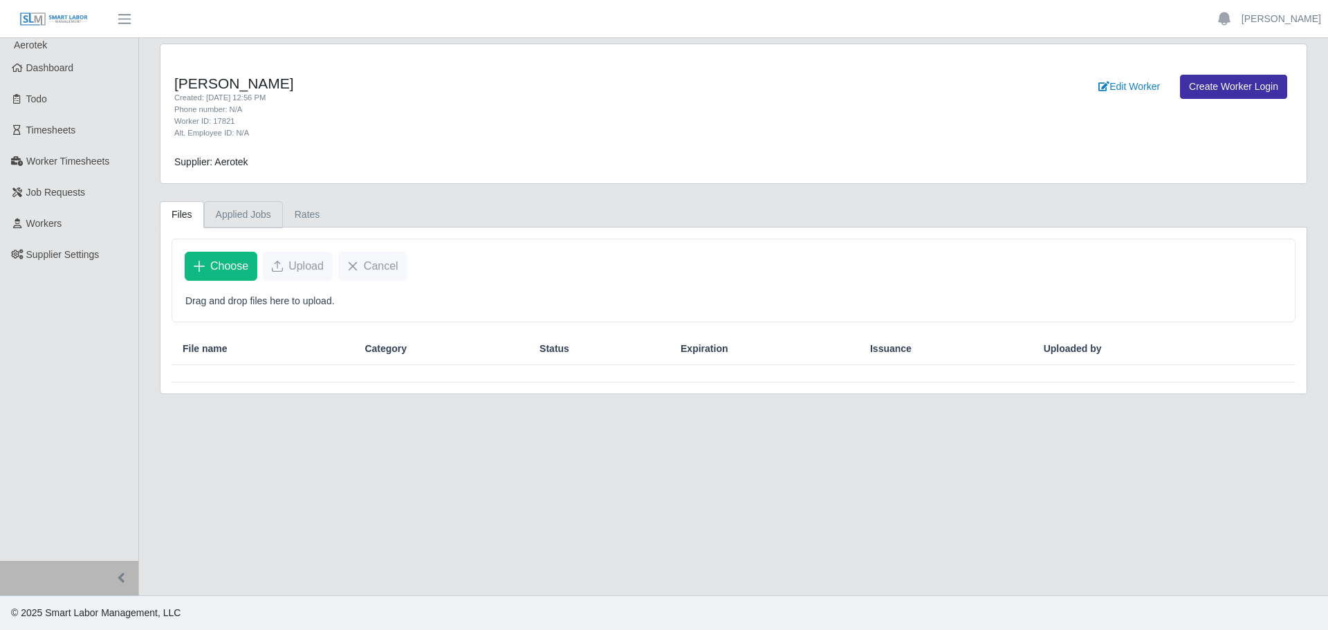
click at [242, 221] on link "Applied Jobs" at bounding box center [243, 214] width 79 height 27
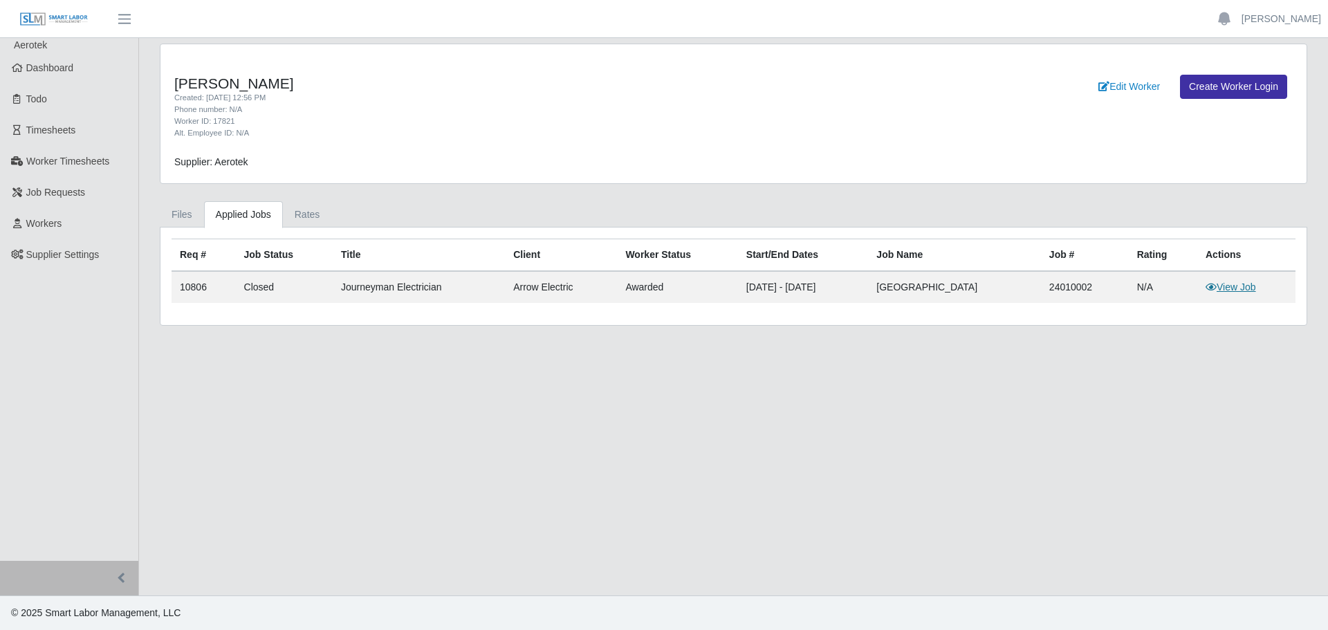
click at [1226, 291] on link "View Job" at bounding box center [1230, 286] width 50 height 11
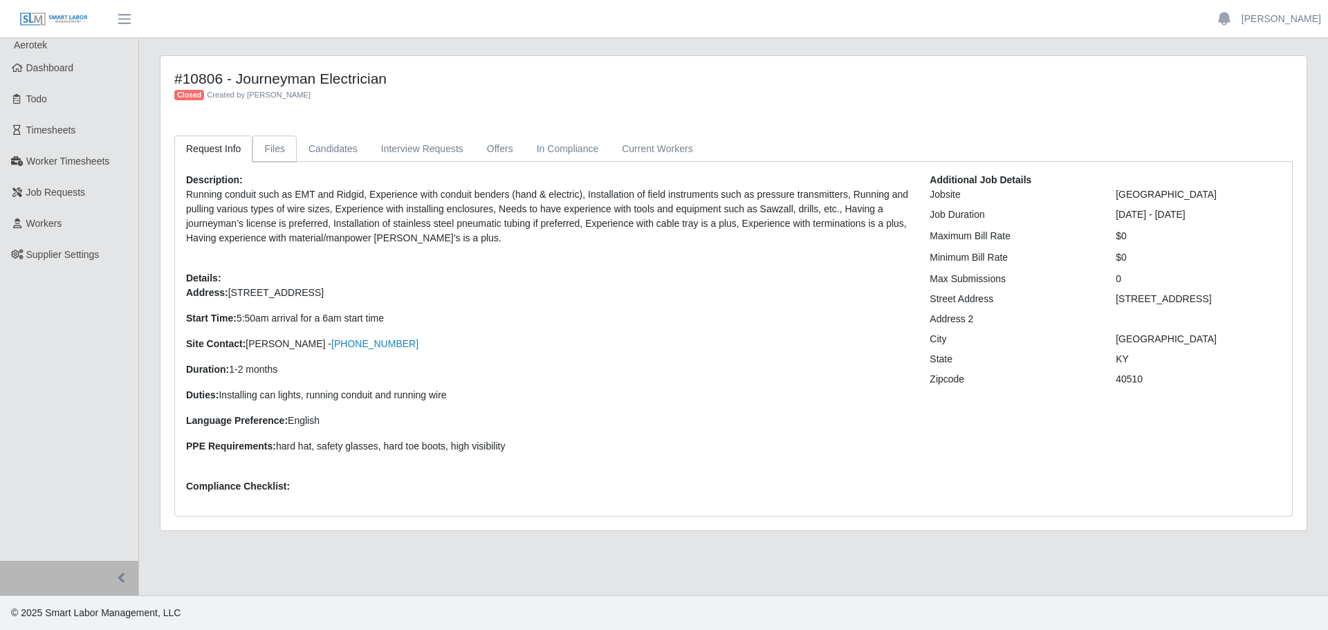
click at [283, 151] on link "Files" at bounding box center [274, 149] width 44 height 27
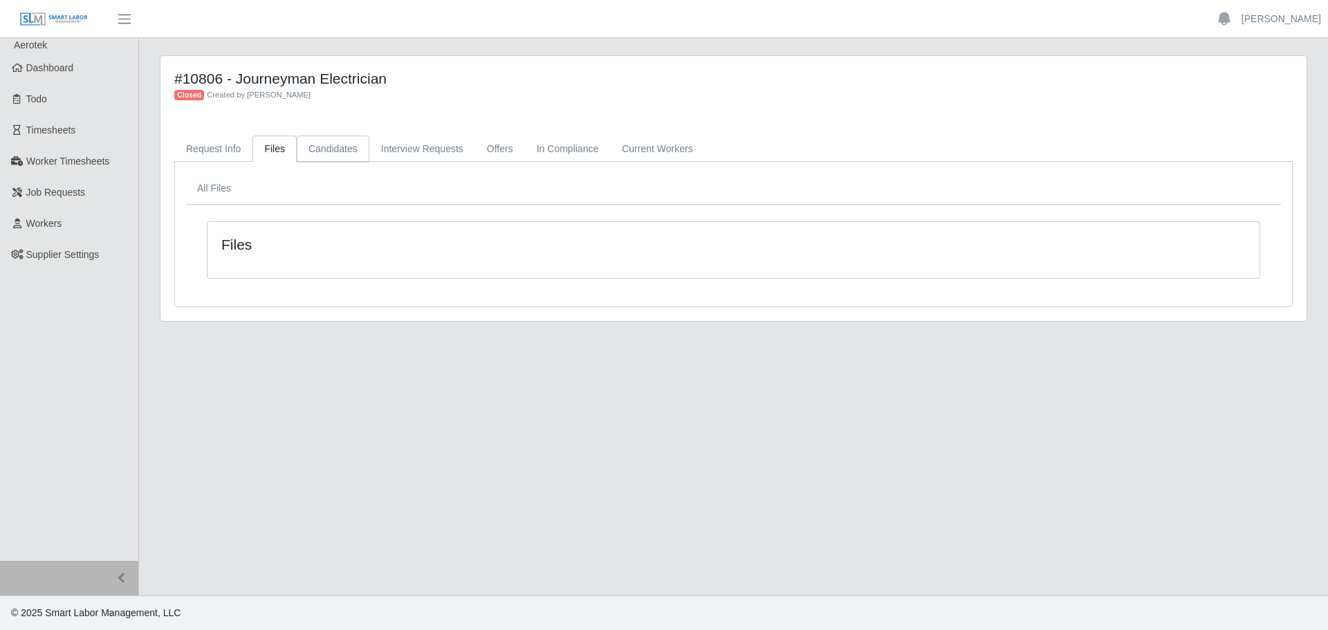
click at [305, 149] on link "Candidates" at bounding box center [333, 149] width 73 height 27
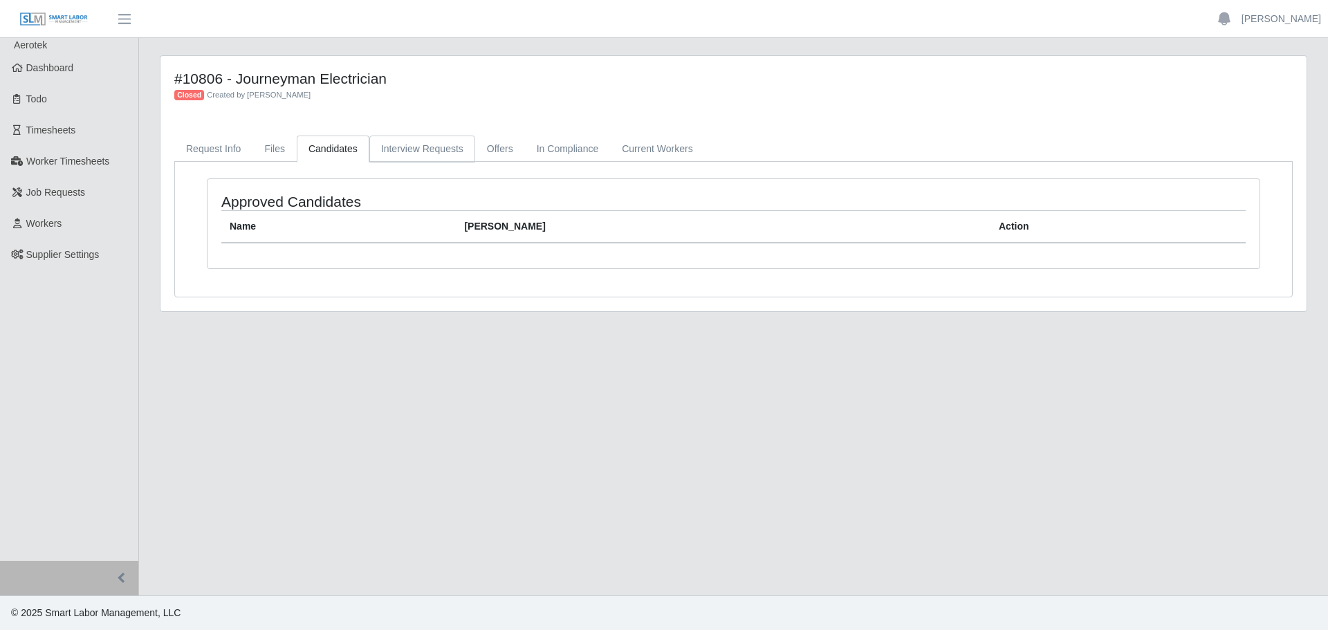
click at [394, 150] on link "Interview Requests" at bounding box center [422, 149] width 106 height 27
click at [475, 149] on link "Offers" at bounding box center [500, 149] width 50 height 27
click at [578, 153] on link "In Compliance" at bounding box center [568, 149] width 86 height 27
click at [657, 151] on link "Current Workers" at bounding box center [657, 149] width 94 height 27
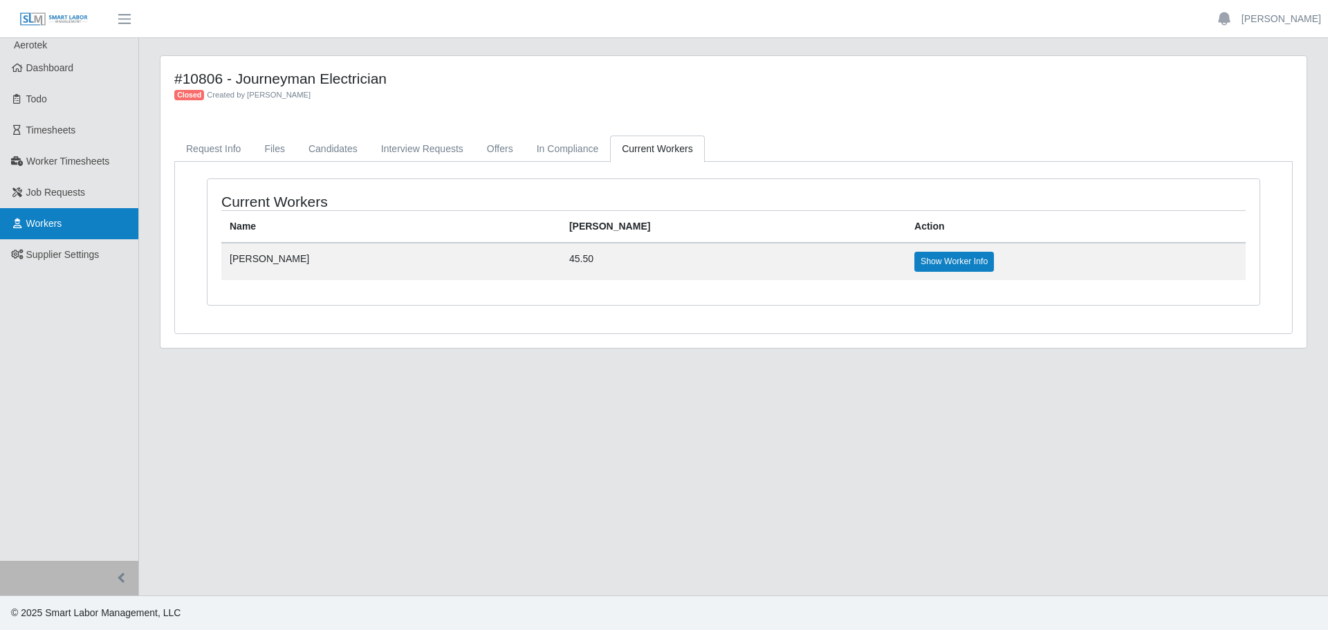
click at [49, 223] on span "Workers" at bounding box center [44, 223] width 36 height 11
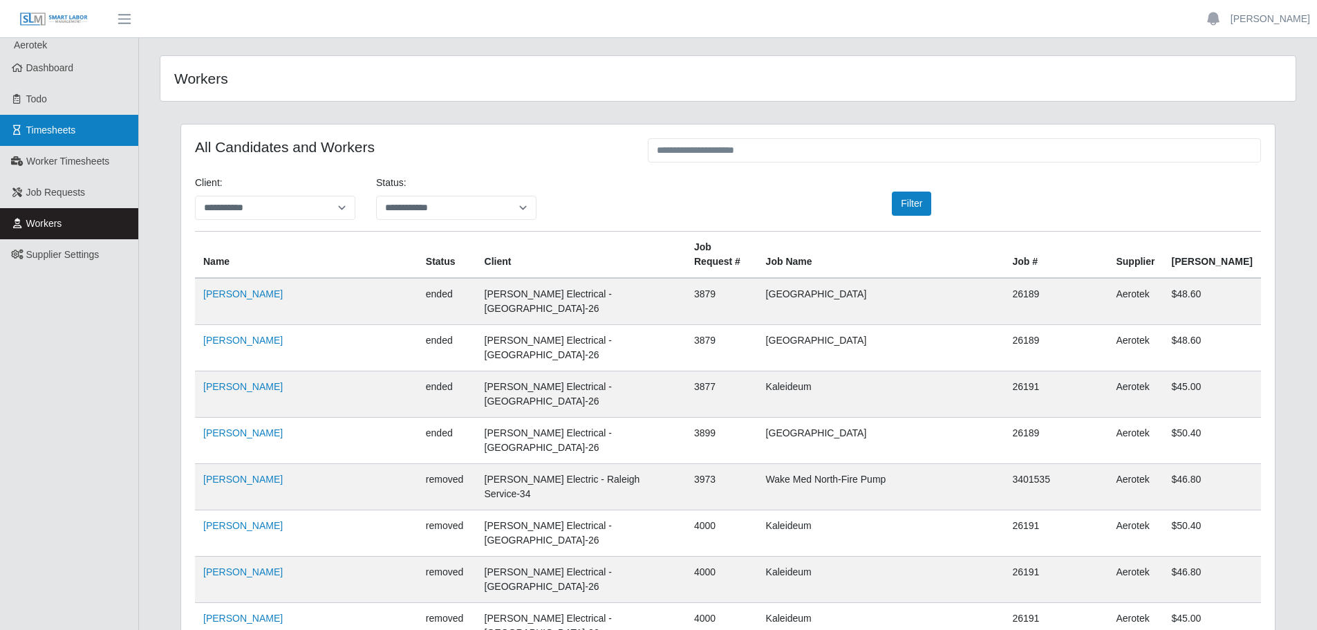
click at [65, 136] on span "Timesheets" at bounding box center [51, 129] width 50 height 11
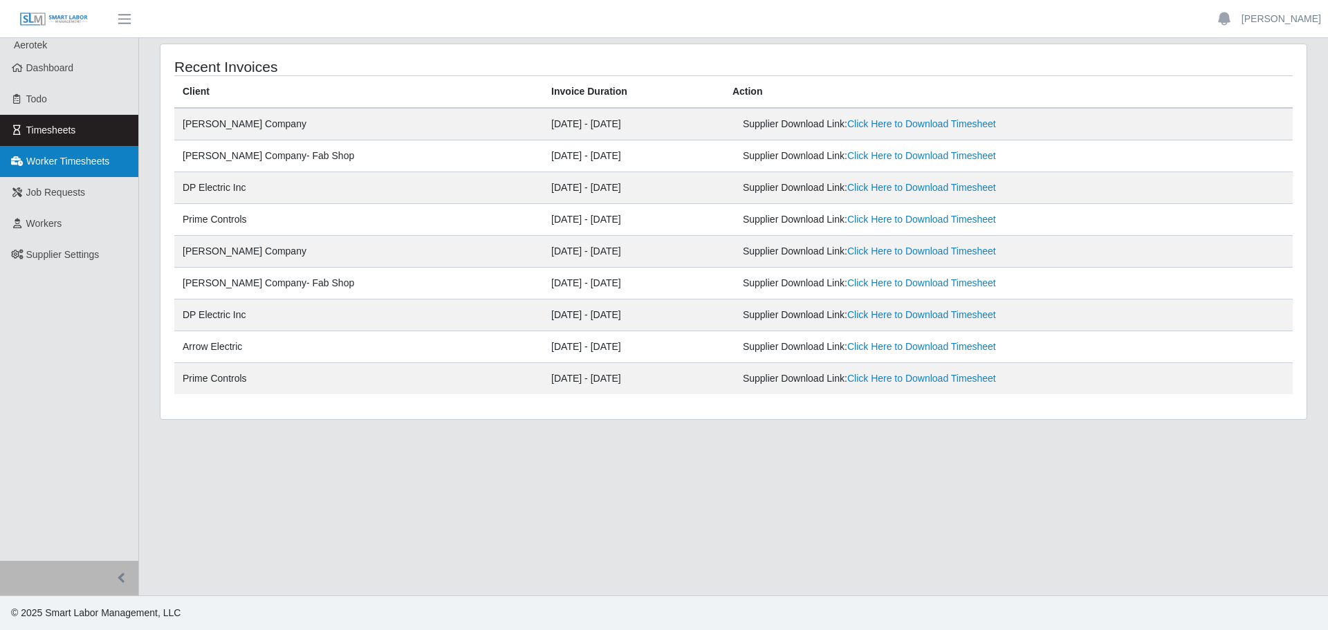
click at [50, 172] on link "Worker Timesheets" at bounding box center [69, 161] width 138 height 31
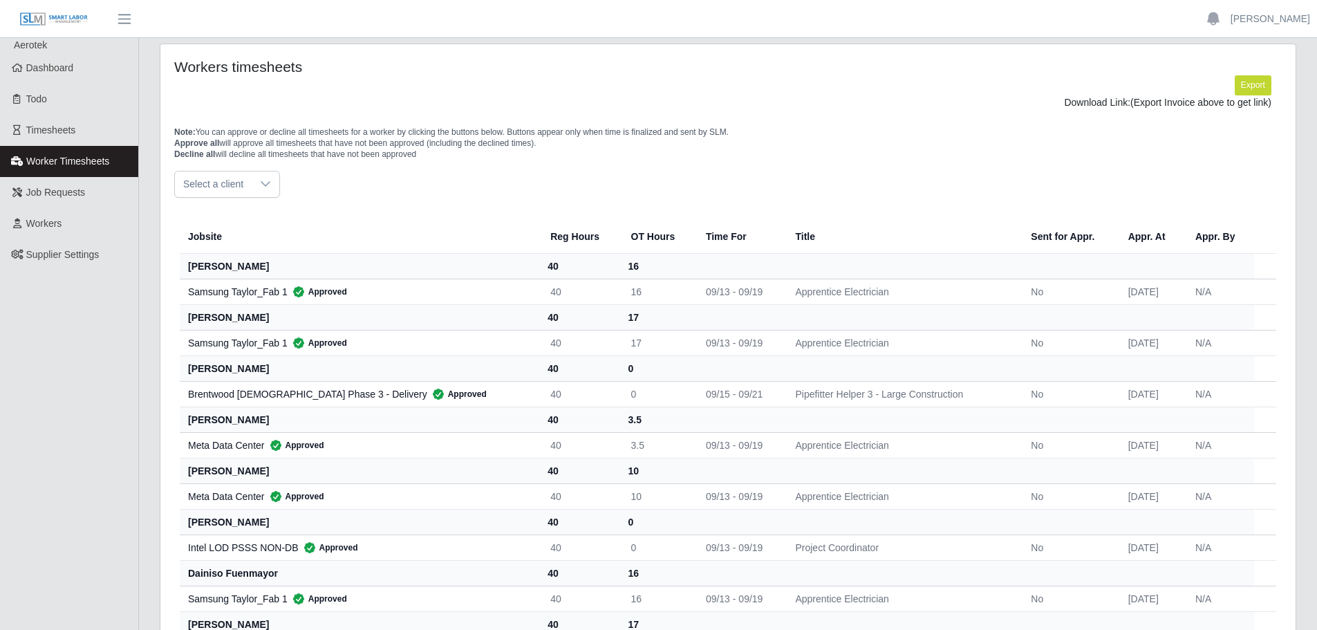
click at [245, 194] on span "Select a client" at bounding box center [213, 185] width 77 height 26
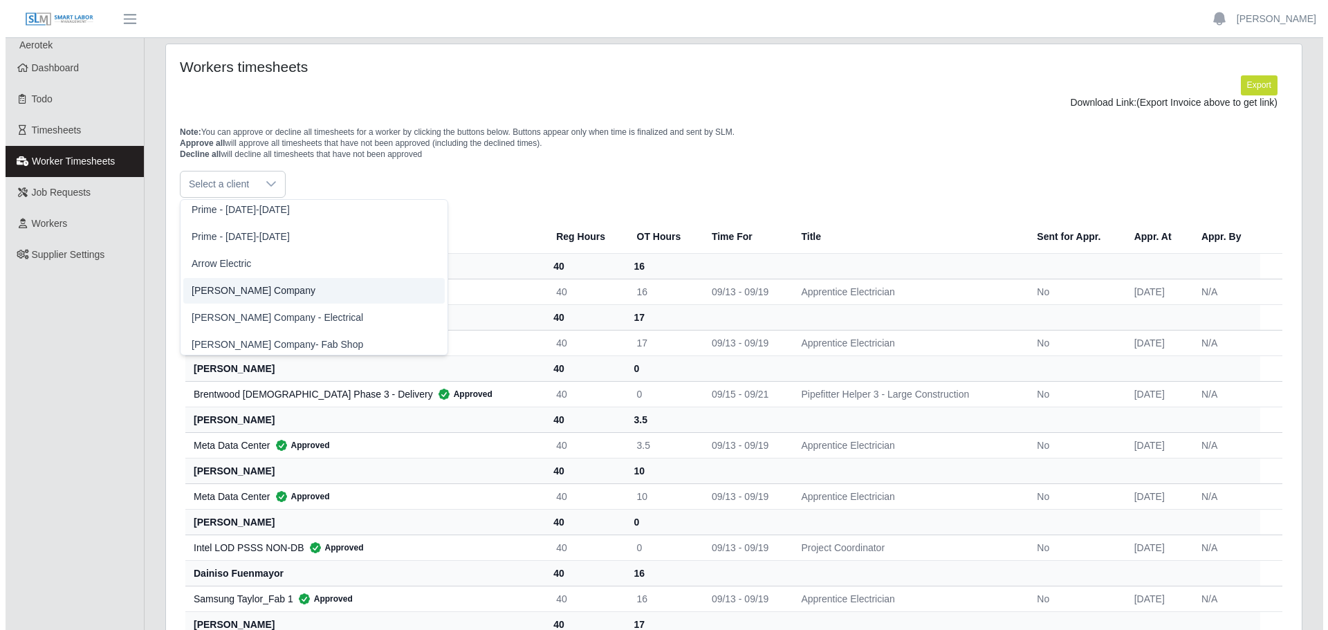
scroll to position [389, 0]
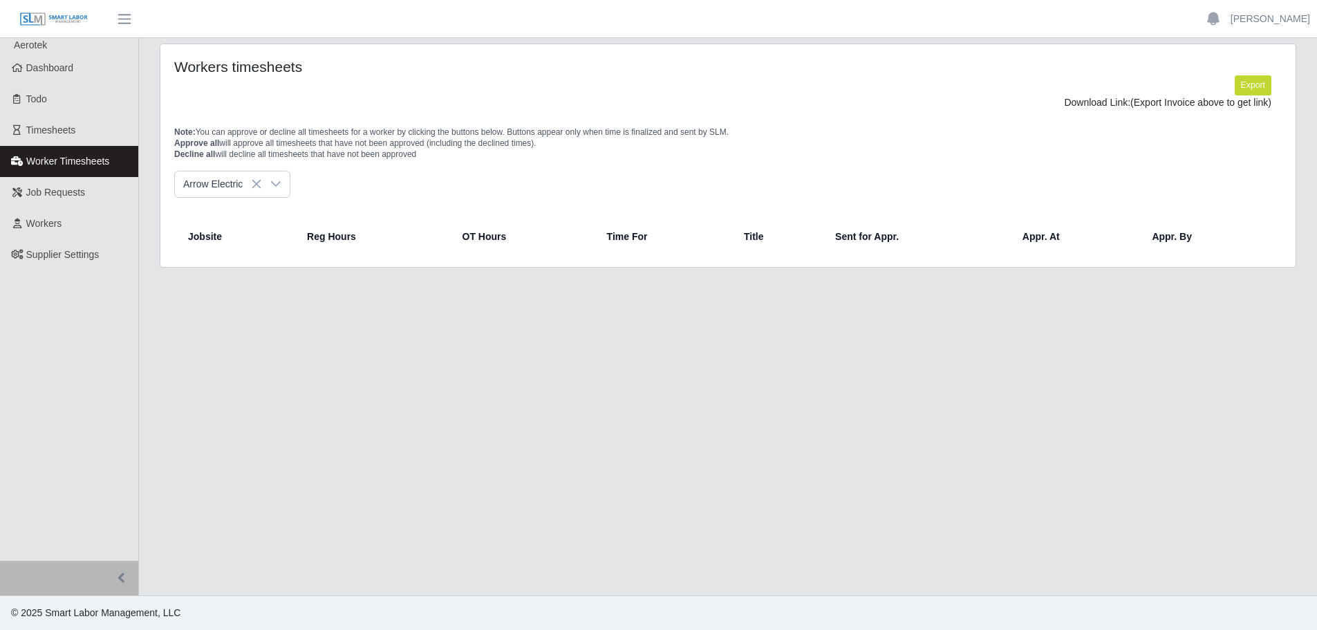
click at [223, 239] on li "Arrow Electric" at bounding box center [308, 232] width 261 height 26
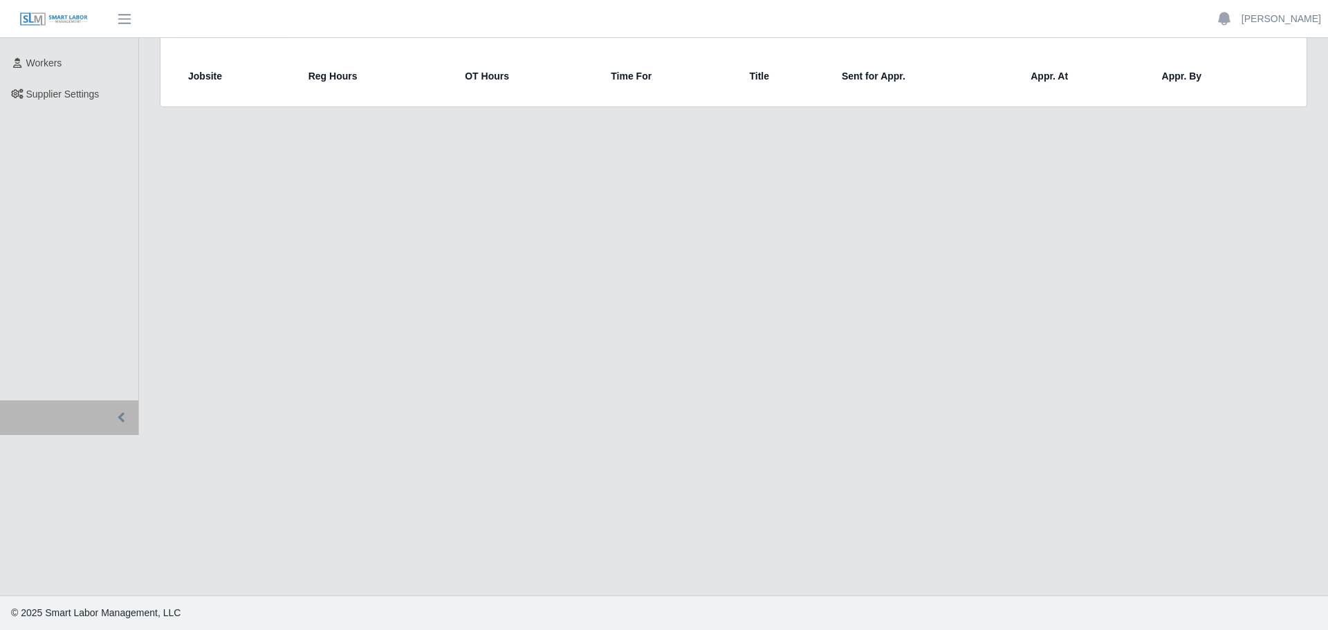
scroll to position [0, 0]
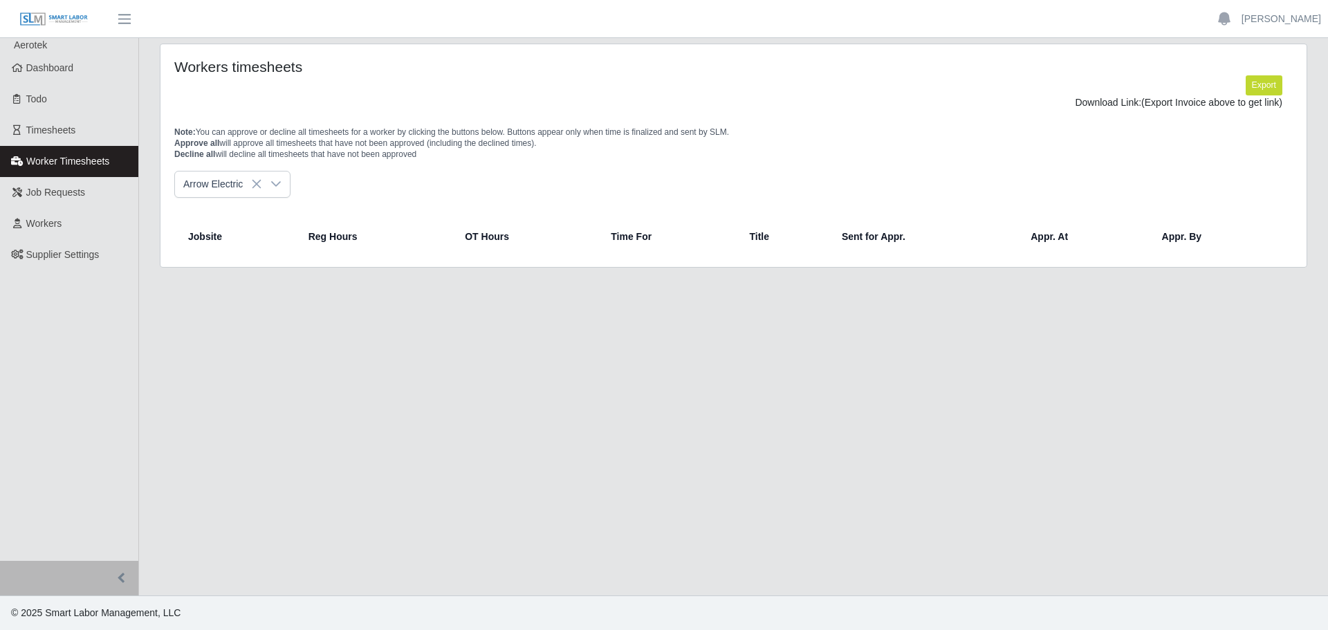
click at [407, 142] on p "Note: You can approve or decline all timesheets for a worker by clicking the bu…" at bounding box center [733, 143] width 1118 height 33
click at [263, 176] on div at bounding box center [276, 185] width 28 height 26
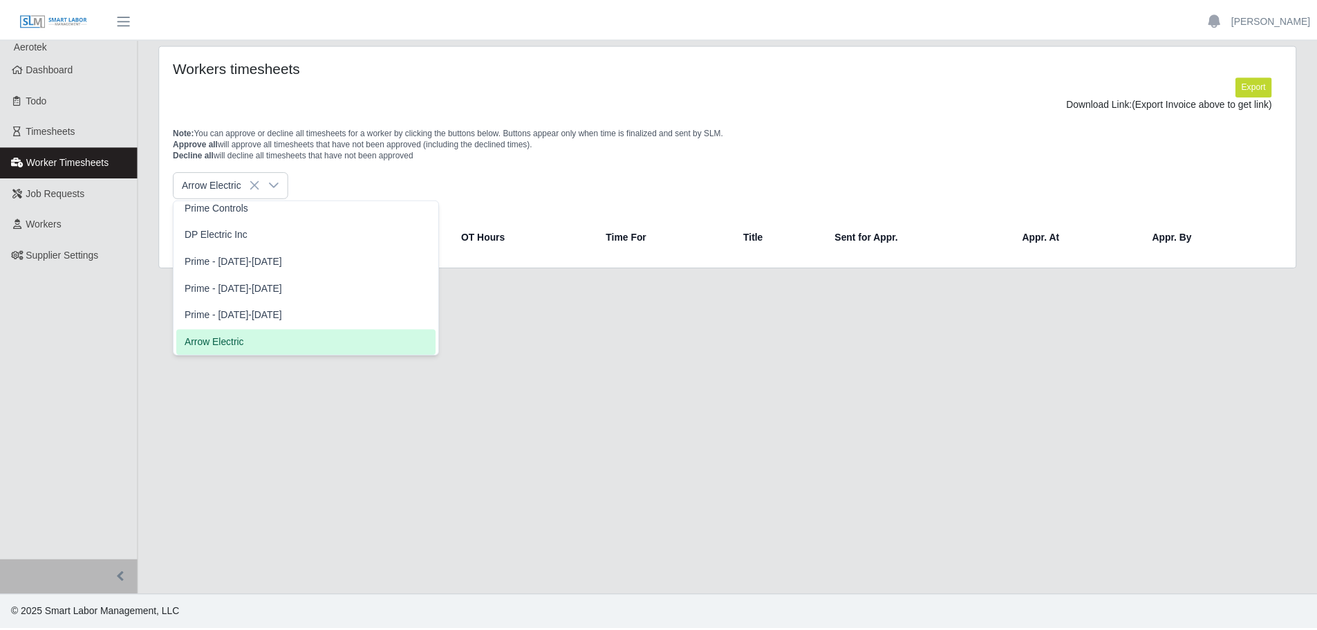
scroll to position [272, 0]
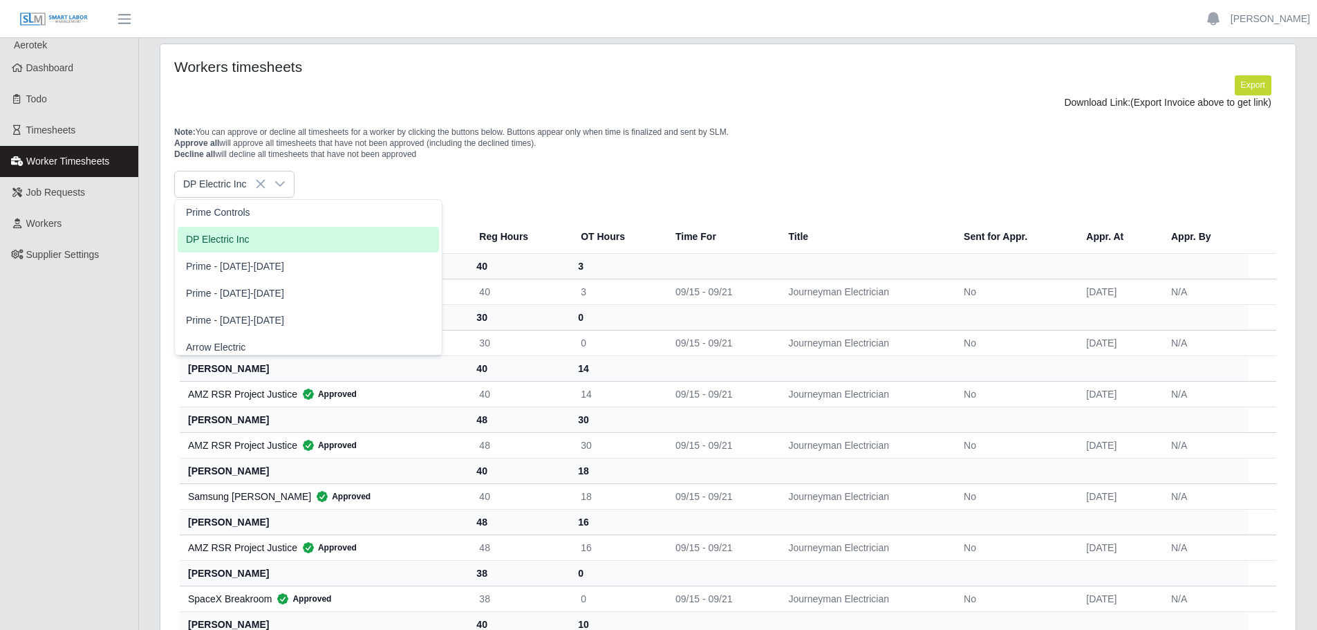
click at [247, 237] on li "DP Electric Inc" at bounding box center [308, 240] width 261 height 26
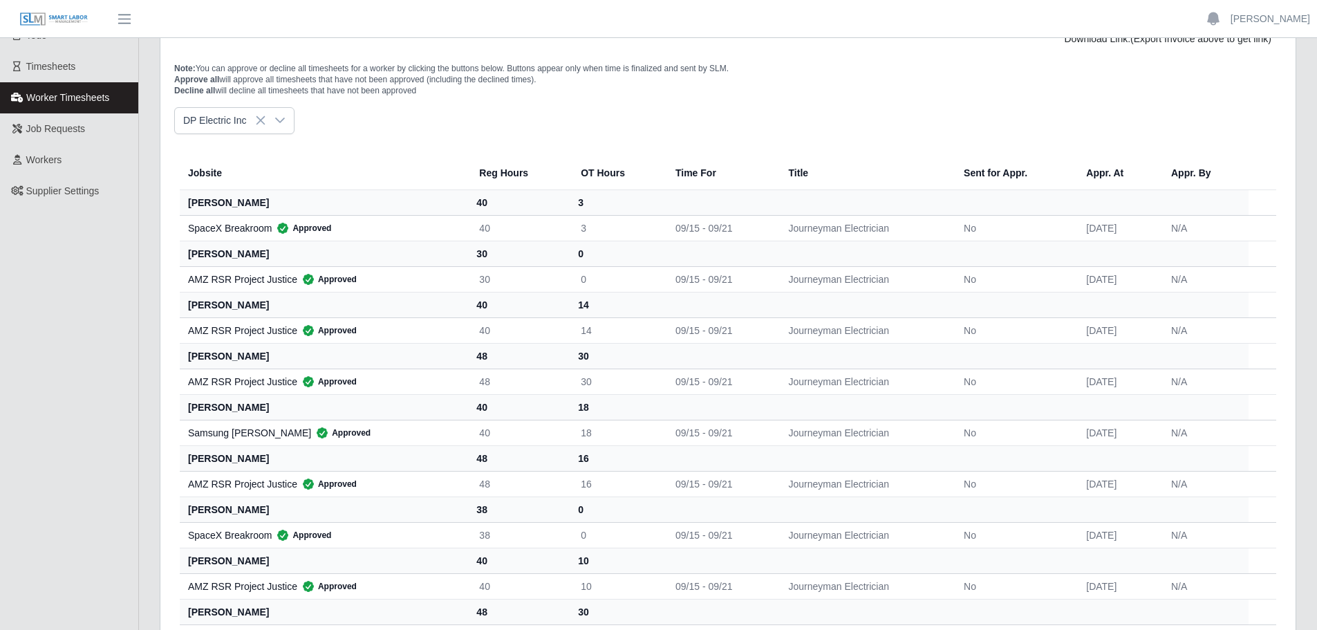
scroll to position [0, 0]
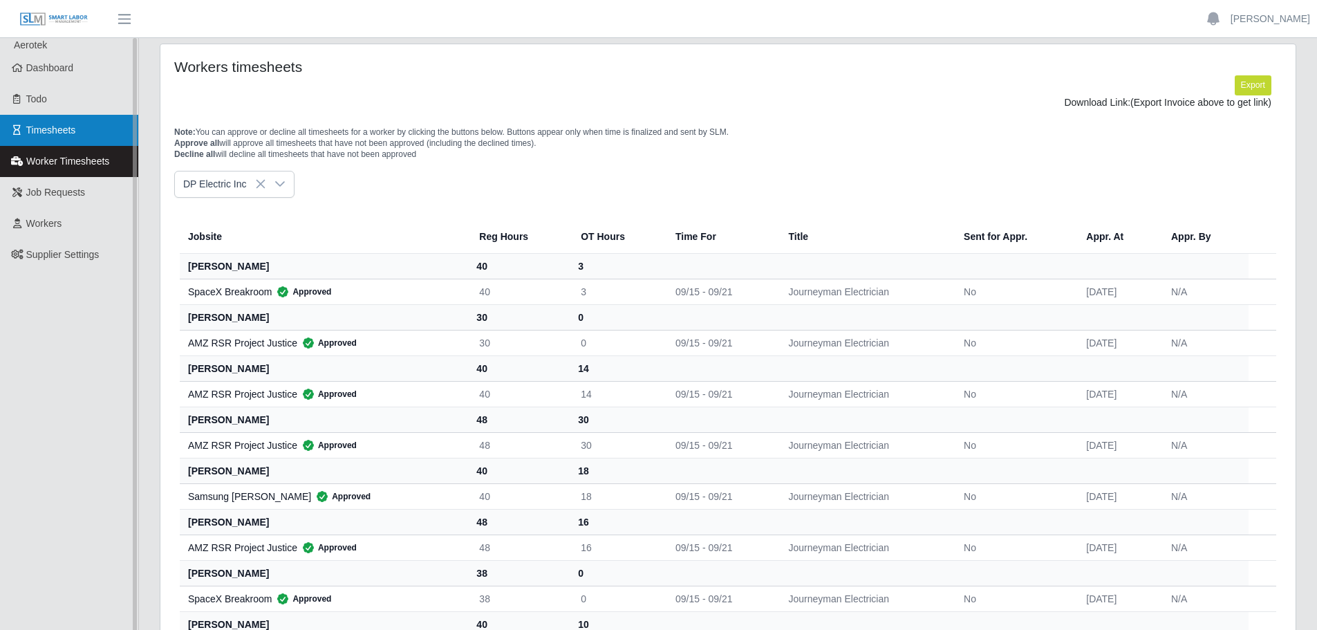
drag, startPoint x: 37, startPoint y: 126, endPoint x: 35, endPoint y: 136, distance: 9.9
click at [37, 126] on span "Timesheets" at bounding box center [51, 129] width 50 height 11
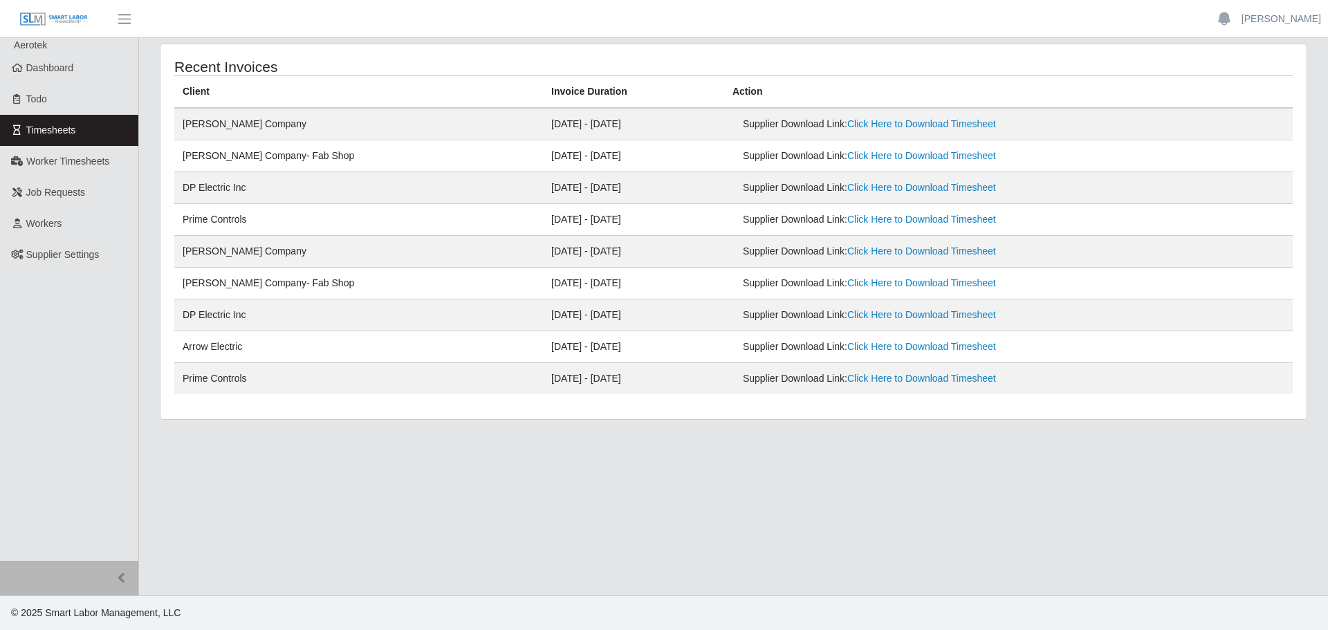
click at [257, 382] on td "Prime Controls" at bounding box center [358, 379] width 369 height 32
click at [60, 229] on span "Workers" at bounding box center [44, 223] width 36 height 11
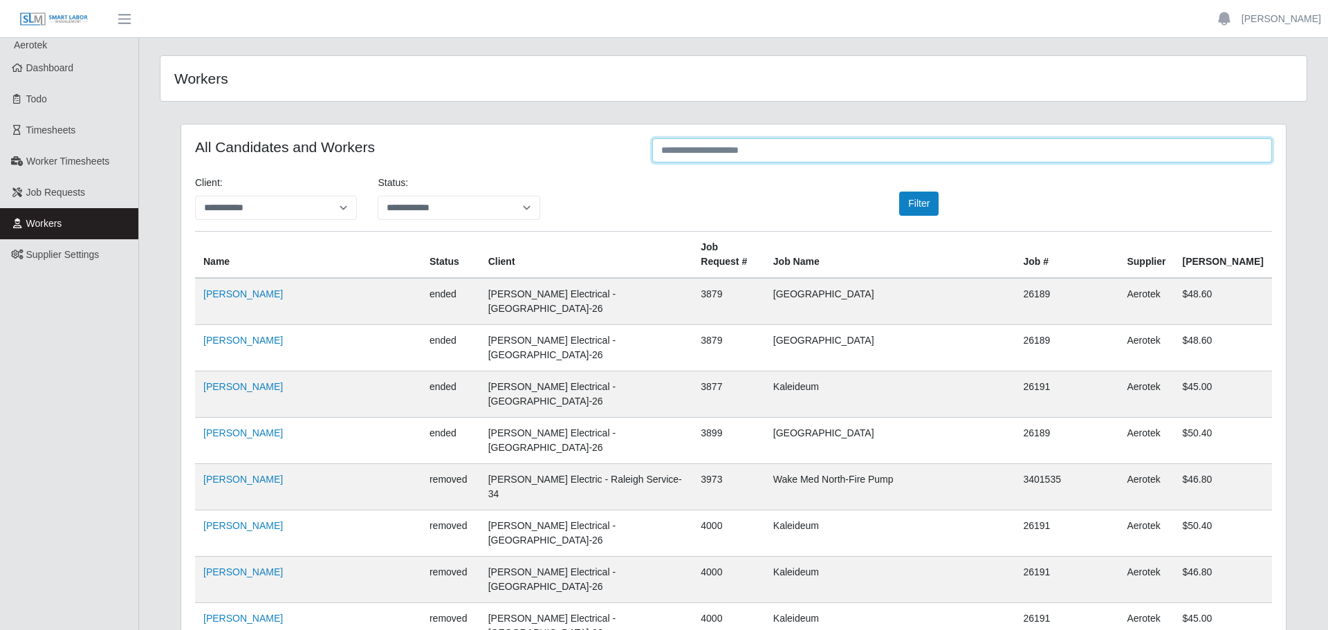
click at [705, 155] on input "text" at bounding box center [962, 150] width 620 height 24
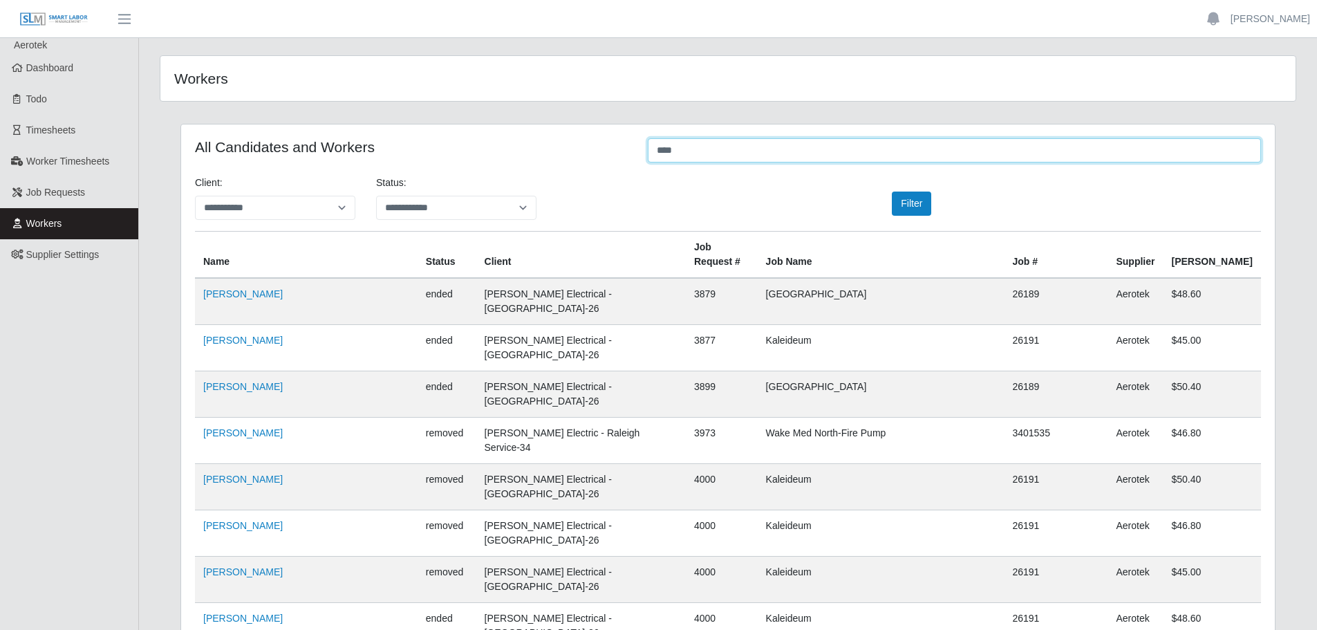
drag, startPoint x: 736, startPoint y: 156, endPoint x: 647, endPoint y: 154, distance: 89.2
click at [647, 154] on div "****" at bounding box center [955, 151] width 634 height 27
type input "****"
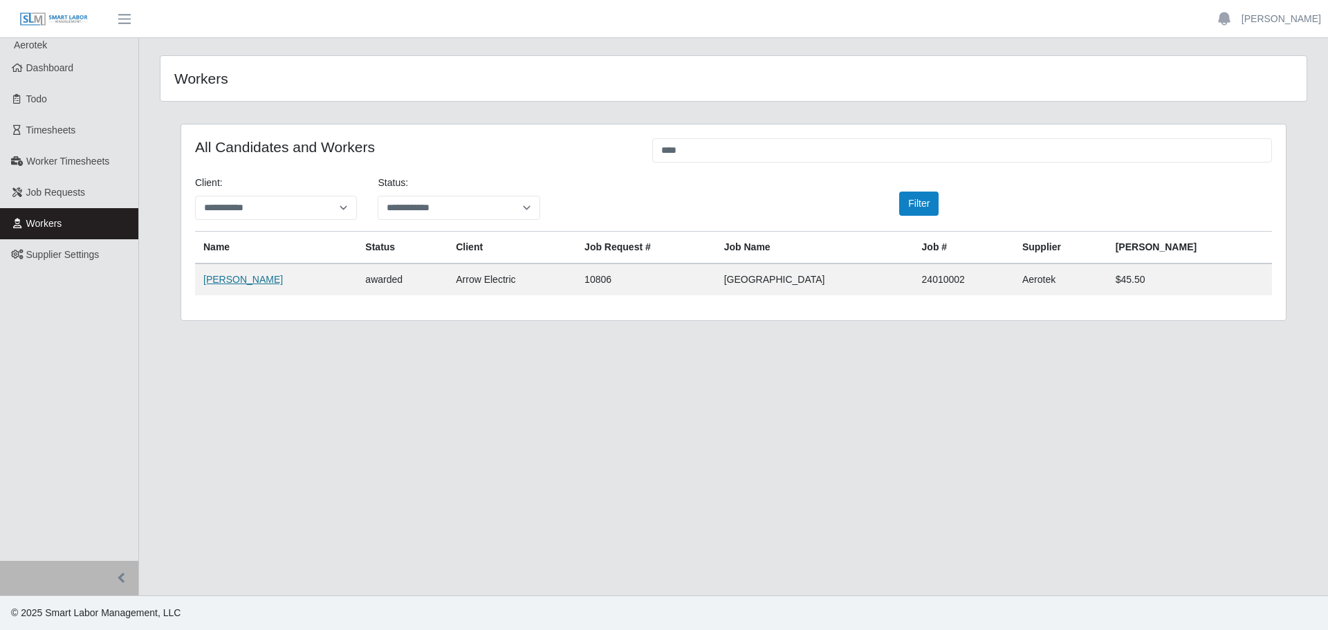
click at [254, 281] on link "Christopher Duke" at bounding box center [243, 279] width 80 height 11
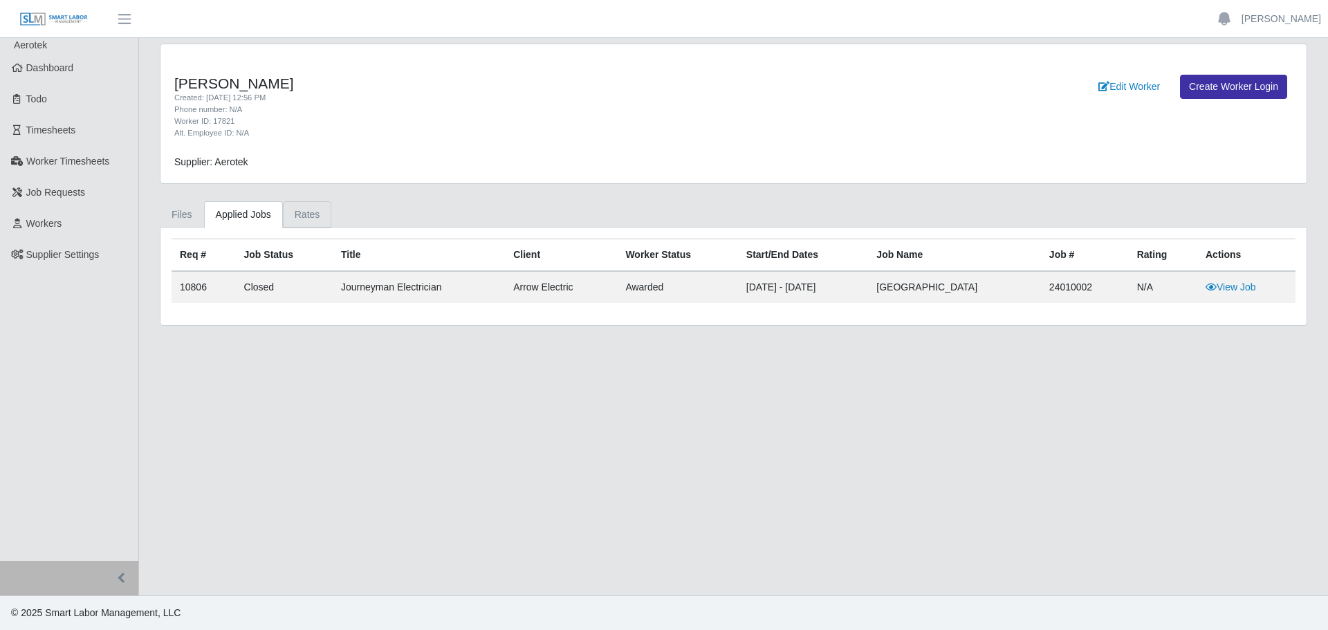
click at [306, 215] on link "Rates" at bounding box center [307, 214] width 49 height 27
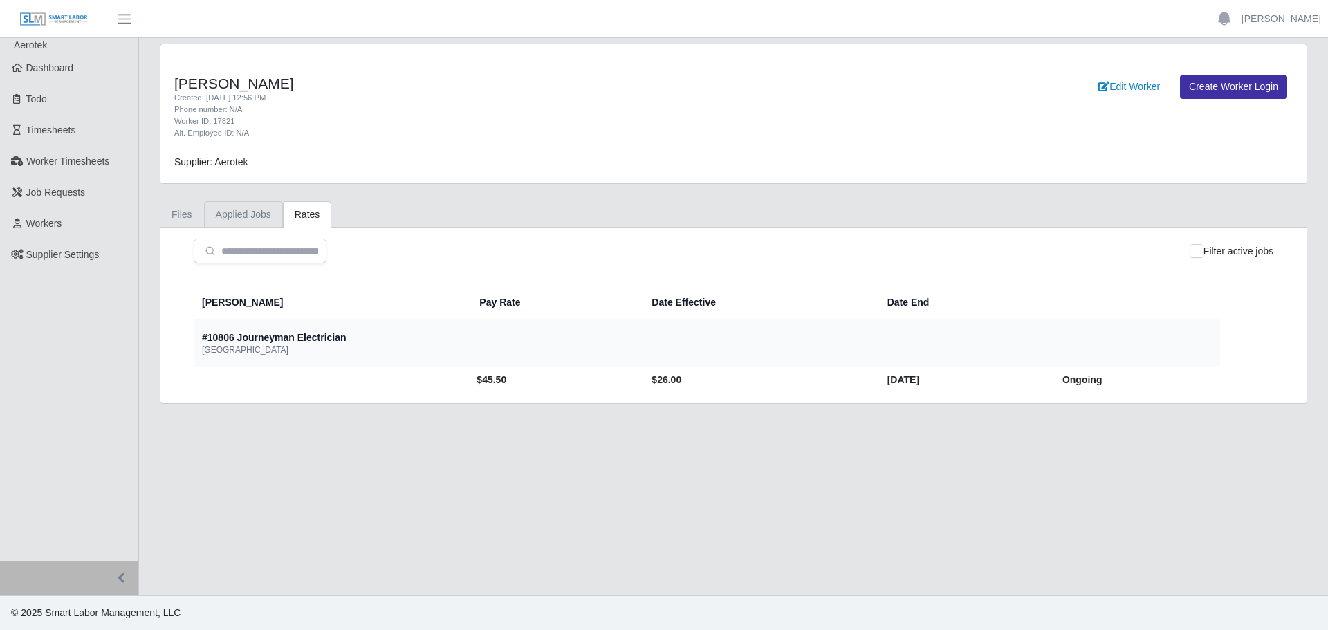
click at [246, 211] on link "Applied Jobs" at bounding box center [243, 214] width 79 height 27
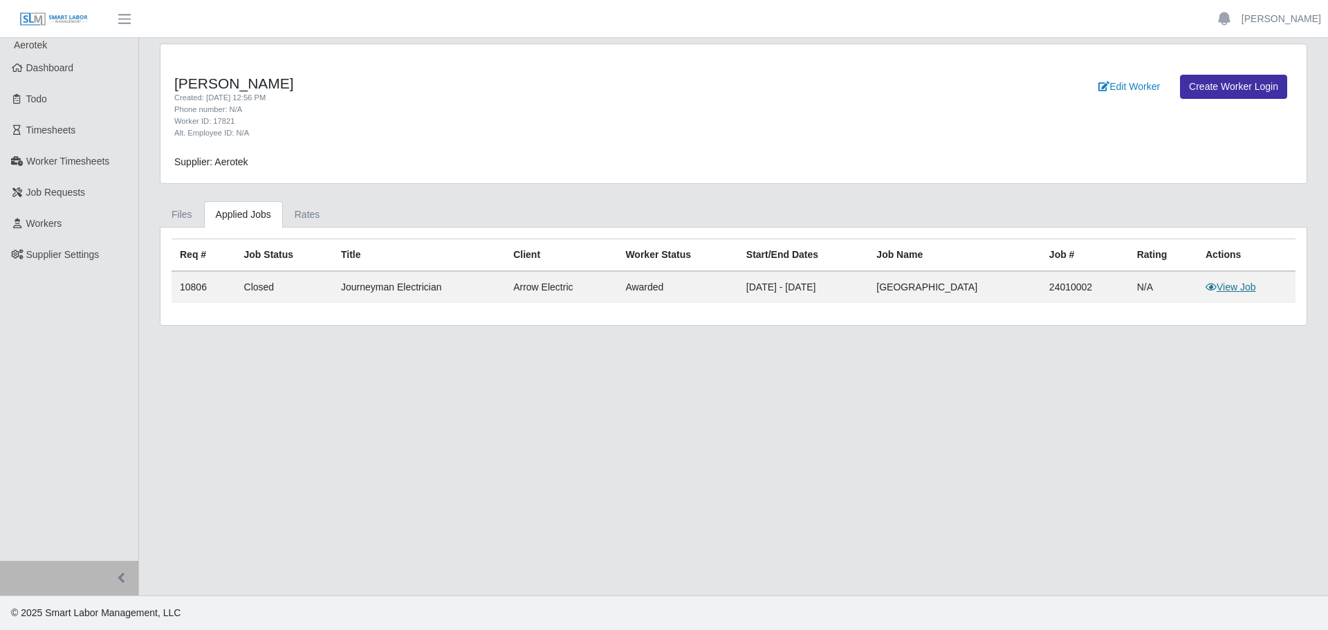
click at [1255, 290] on link "View Job" at bounding box center [1230, 286] width 50 height 11
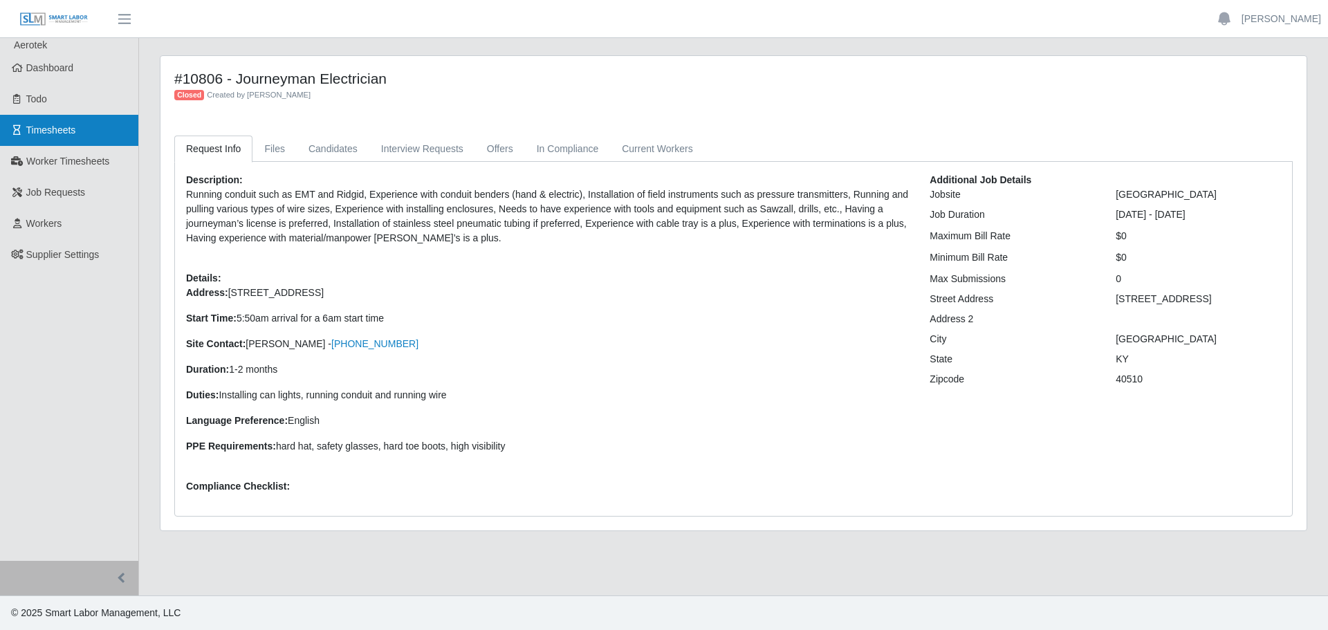
click at [48, 128] on span "Timesheets" at bounding box center [51, 129] width 50 height 11
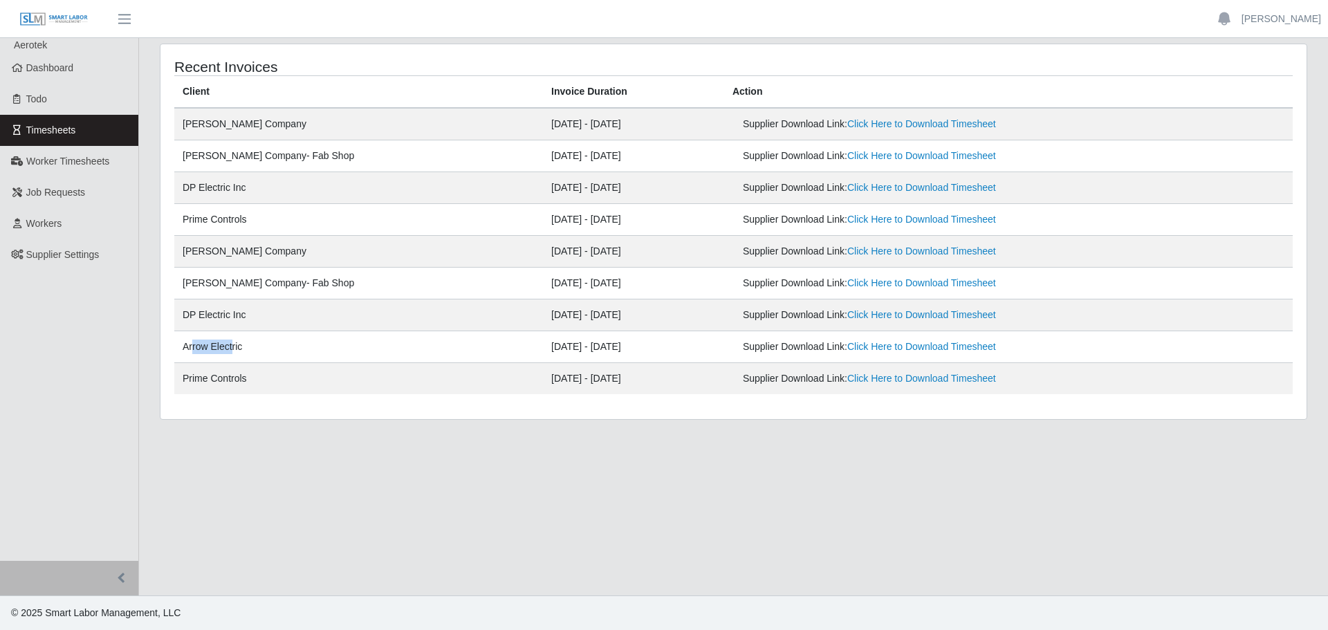
drag, startPoint x: 228, startPoint y: 344, endPoint x: 192, endPoint y: 346, distance: 36.7
click at [192, 346] on td "Arrow Electric" at bounding box center [358, 347] width 369 height 32
click at [242, 350] on td "Arrow Electric" at bounding box center [358, 347] width 369 height 32
drag, startPoint x: 265, startPoint y: 344, endPoint x: 180, endPoint y: 344, distance: 85.1
click at [180, 344] on td "Arrow Electric" at bounding box center [358, 347] width 369 height 32
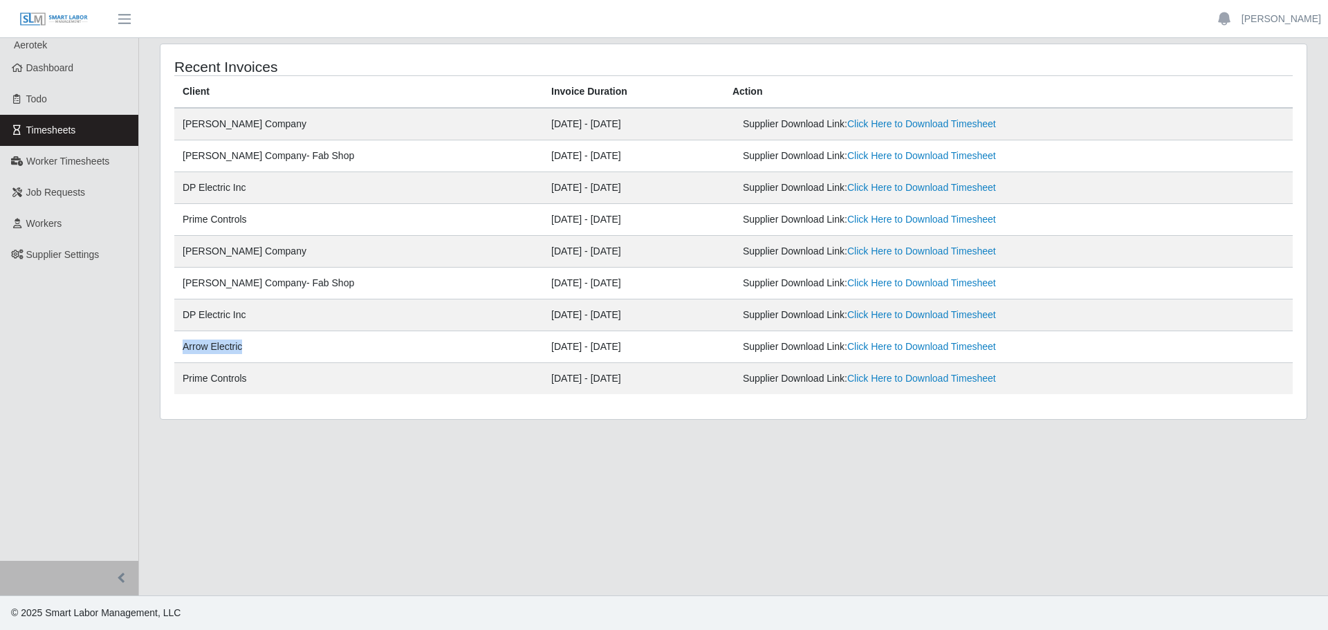
copy td "Arrow Electric"
click at [543, 255] on td "[DATE] - [DATE]" at bounding box center [633, 252] width 181 height 32
click at [307, 331] on td "Arrow Electric" at bounding box center [358, 347] width 369 height 32
click at [55, 229] on span "Workers" at bounding box center [44, 223] width 36 height 11
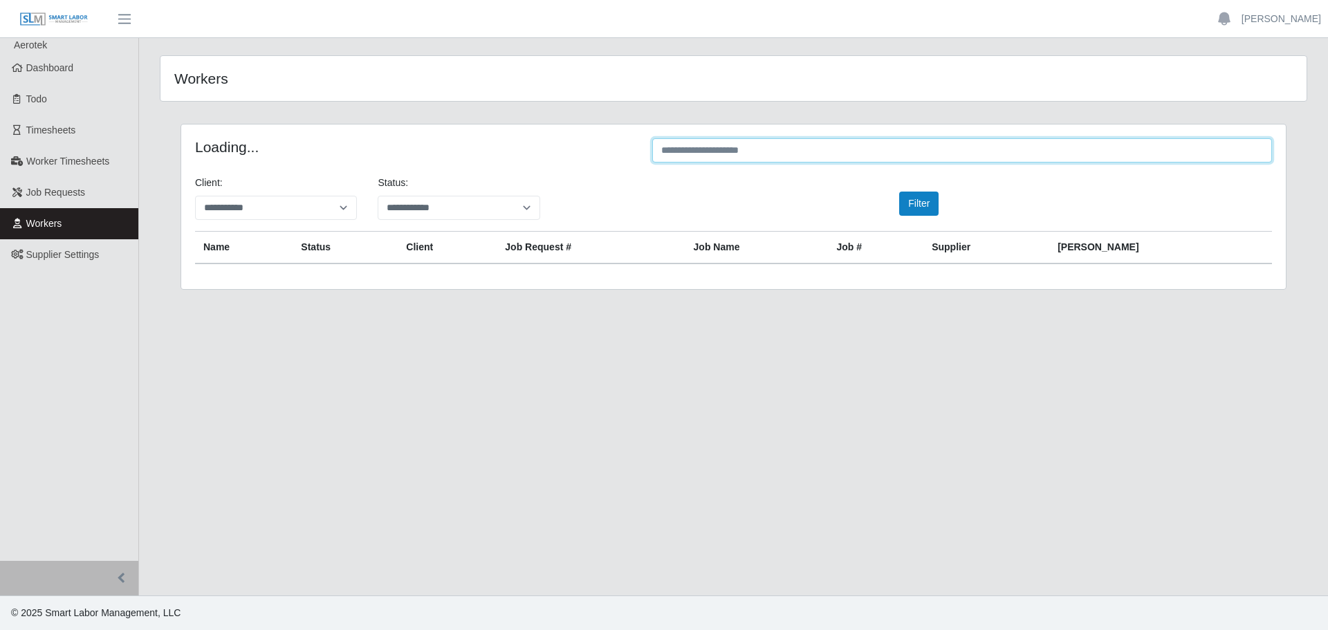
click at [696, 149] on input "text" at bounding box center [962, 150] width 620 height 24
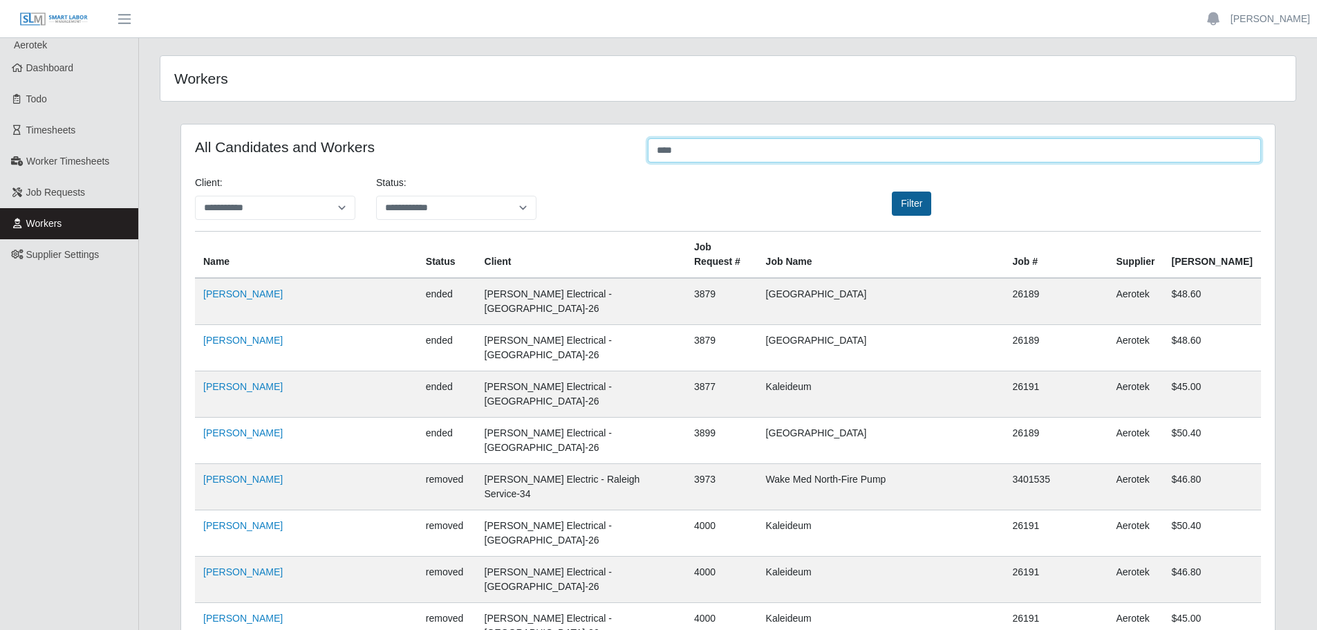
type input "****"
click at [913, 203] on button "Filter" at bounding box center [911, 204] width 39 height 24
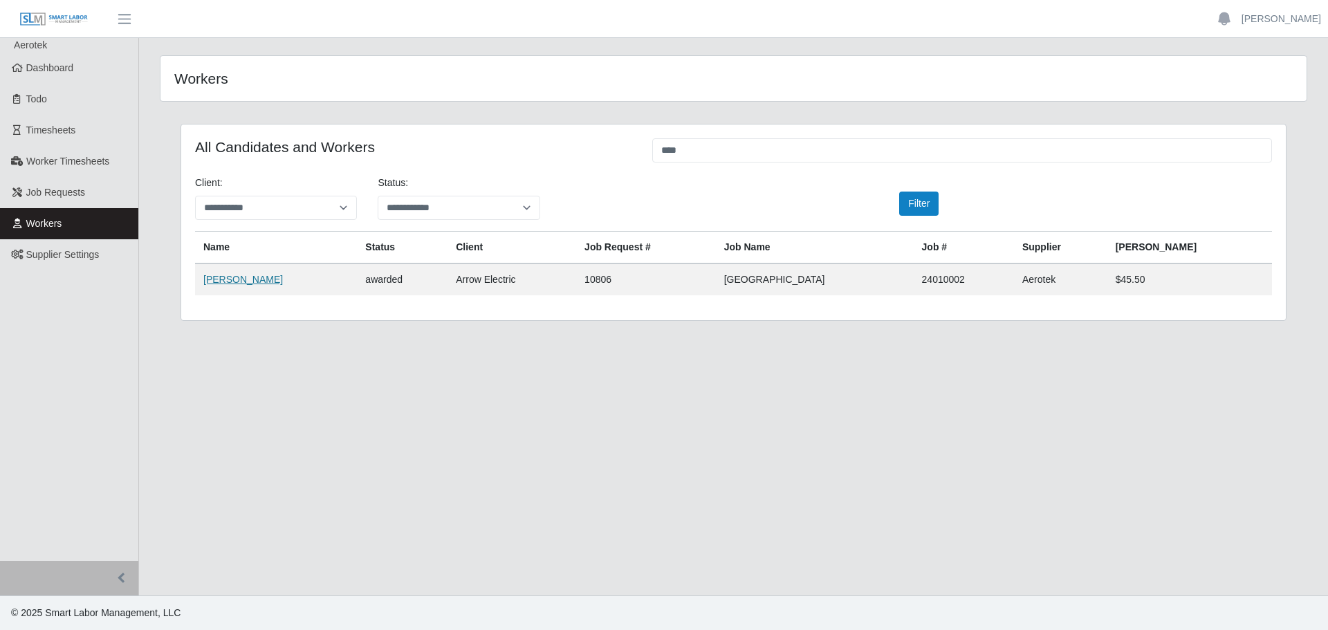
click at [253, 282] on link "Christopher Duke" at bounding box center [243, 279] width 80 height 11
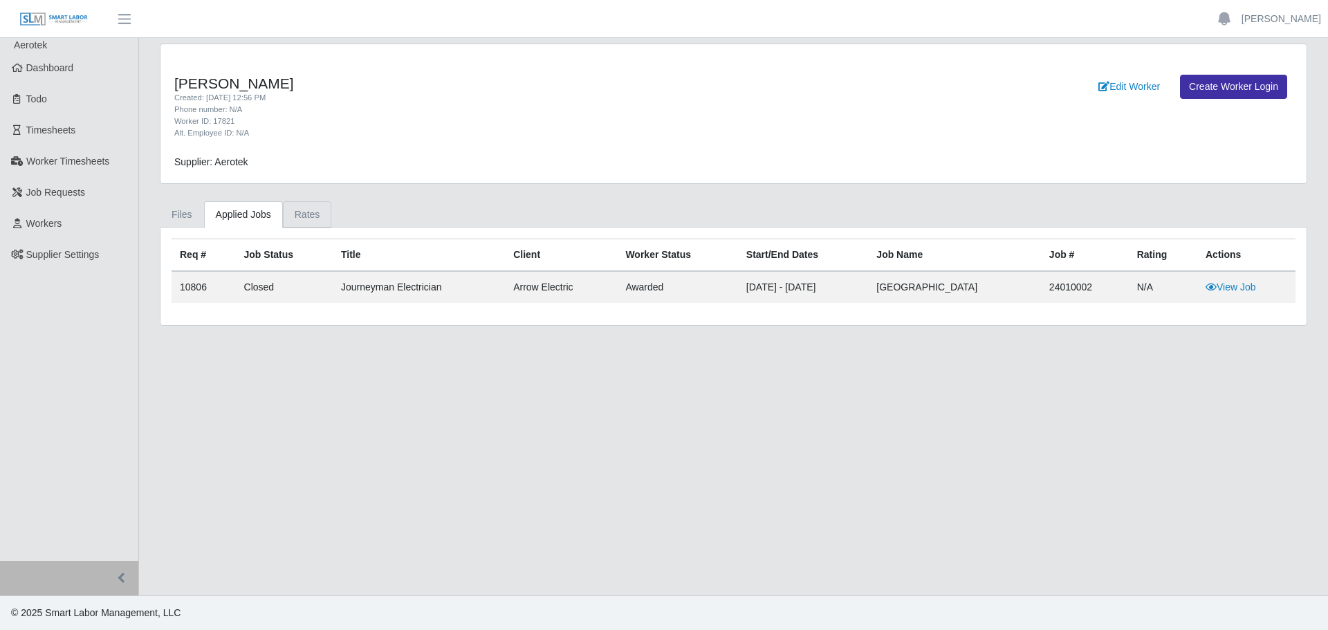
click at [290, 216] on link "Rates" at bounding box center [307, 214] width 49 height 27
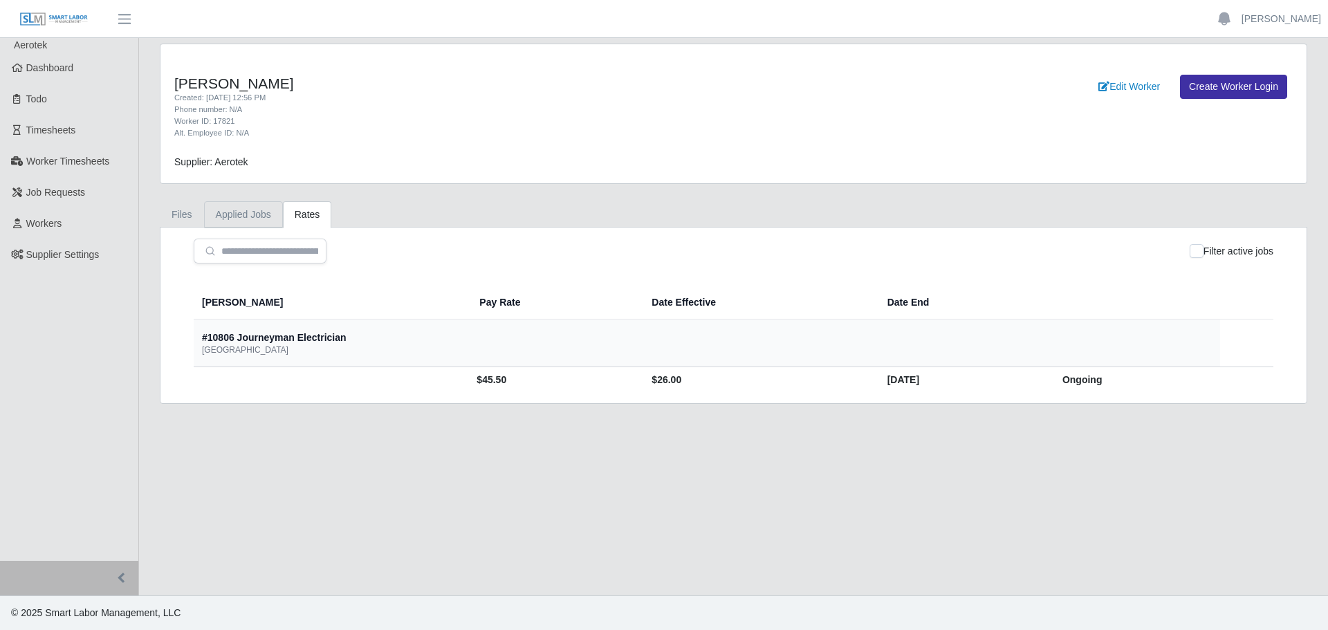
click at [228, 214] on link "Applied Jobs" at bounding box center [243, 214] width 79 height 27
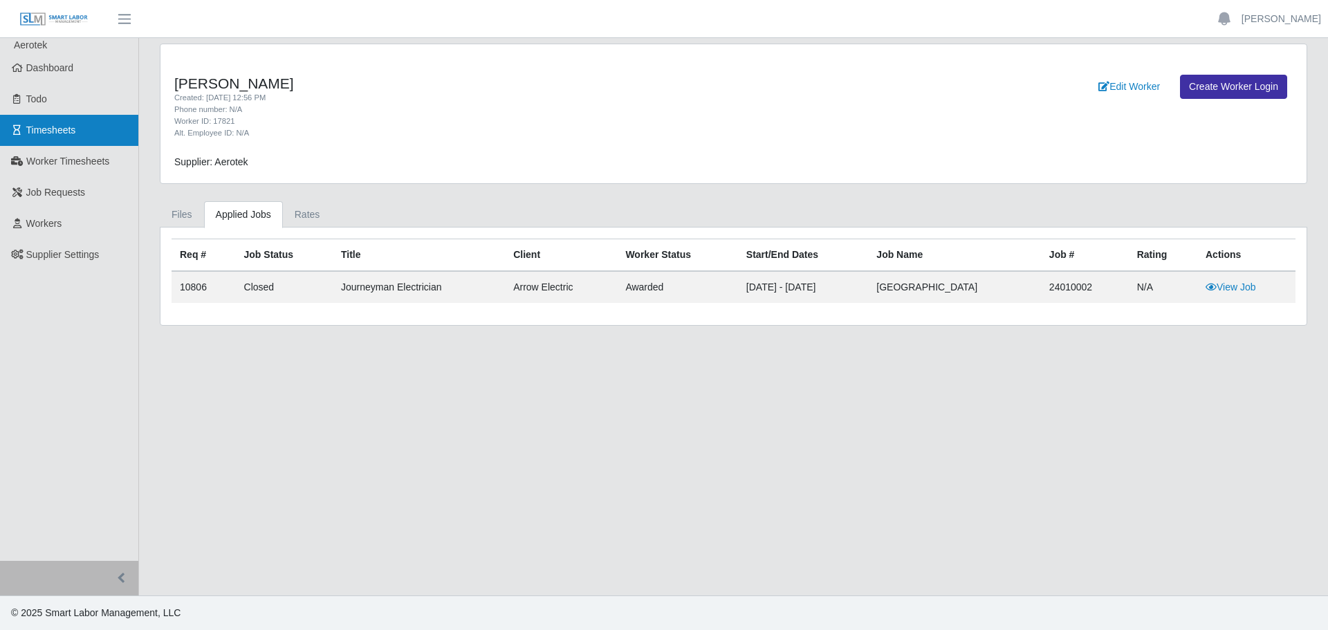
click at [58, 131] on span "Timesheets" at bounding box center [51, 129] width 50 height 11
